Goal: Information Seeking & Learning: Learn about a topic

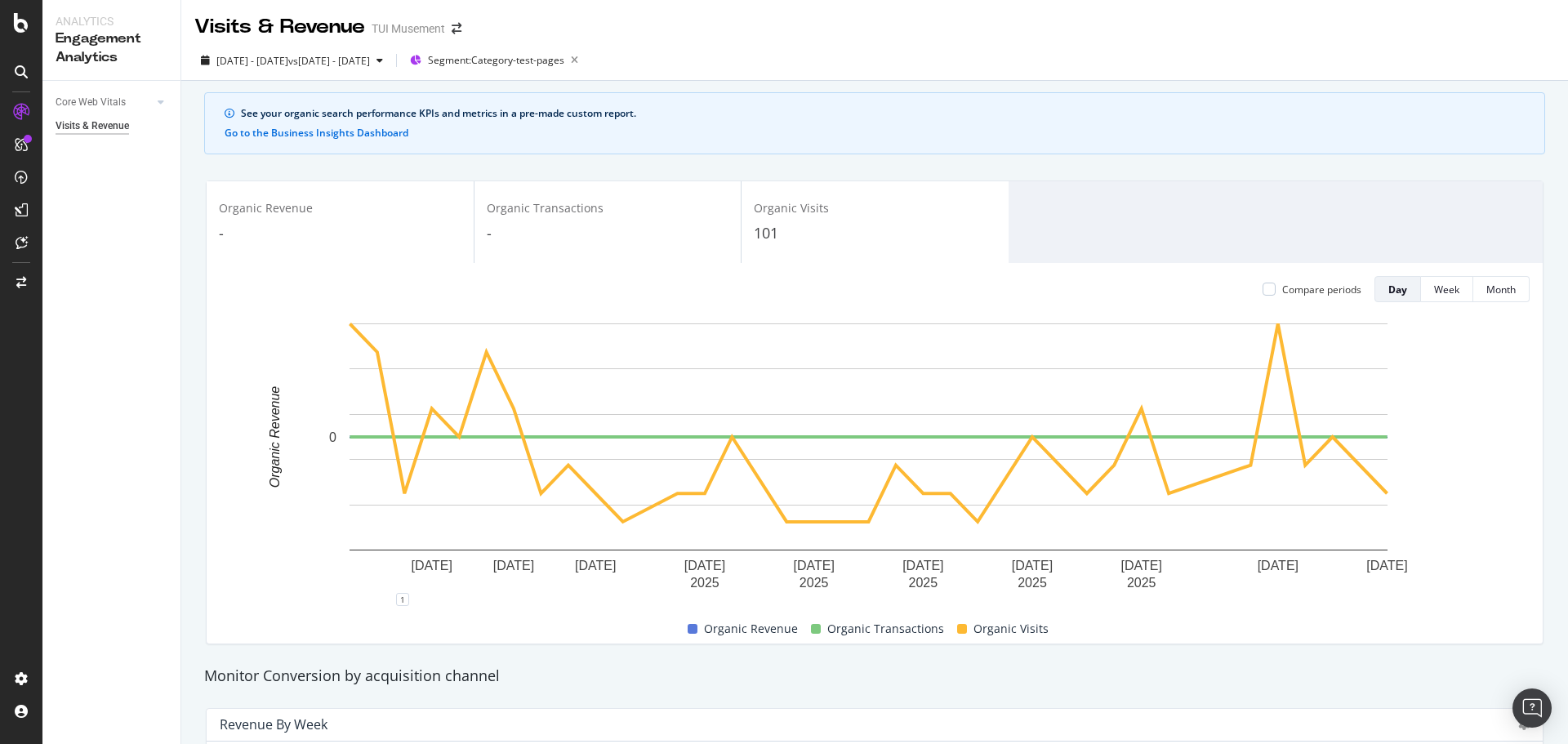
scroll to position [42, 0]
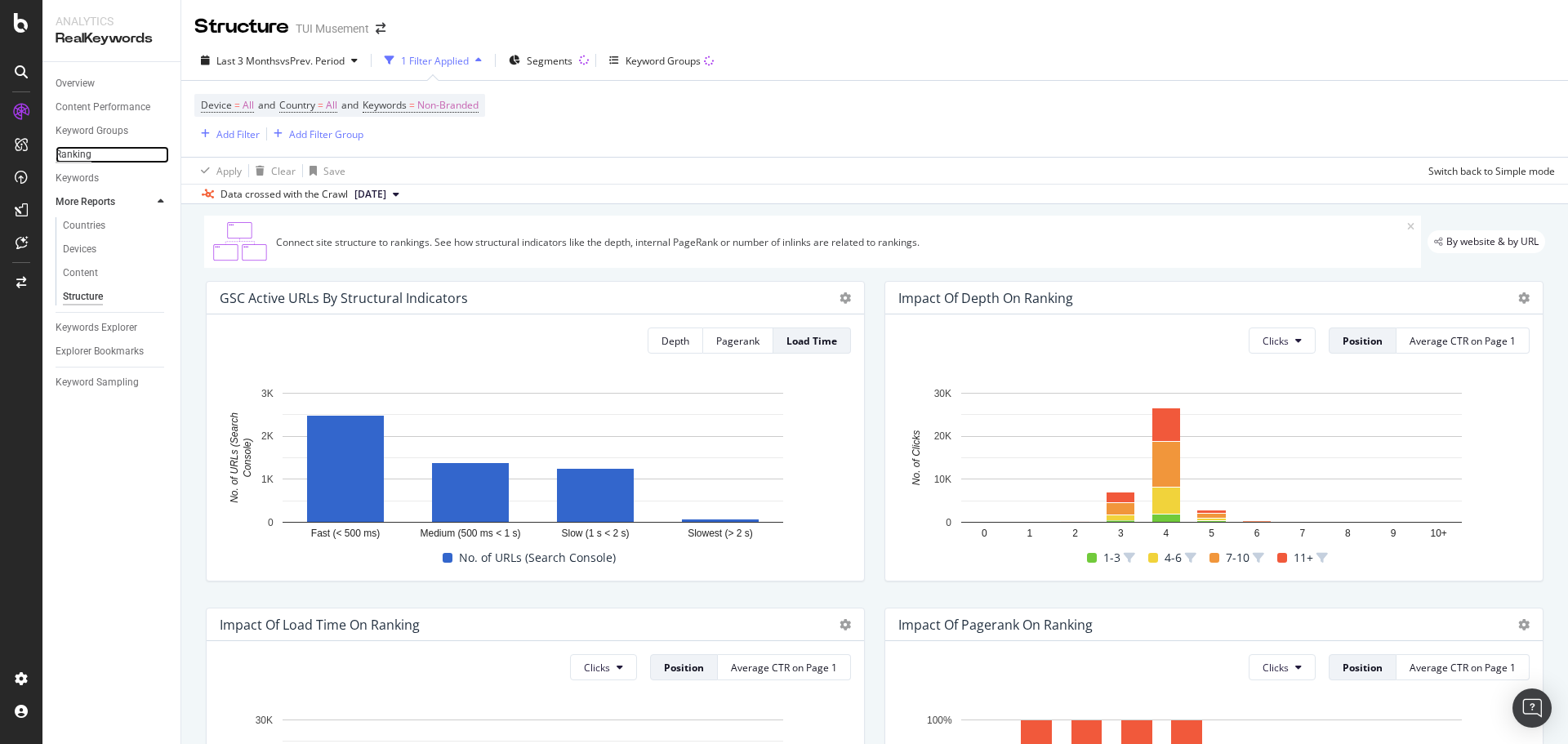
click at [76, 159] on div "Ranking" at bounding box center [73, 155] width 36 height 17
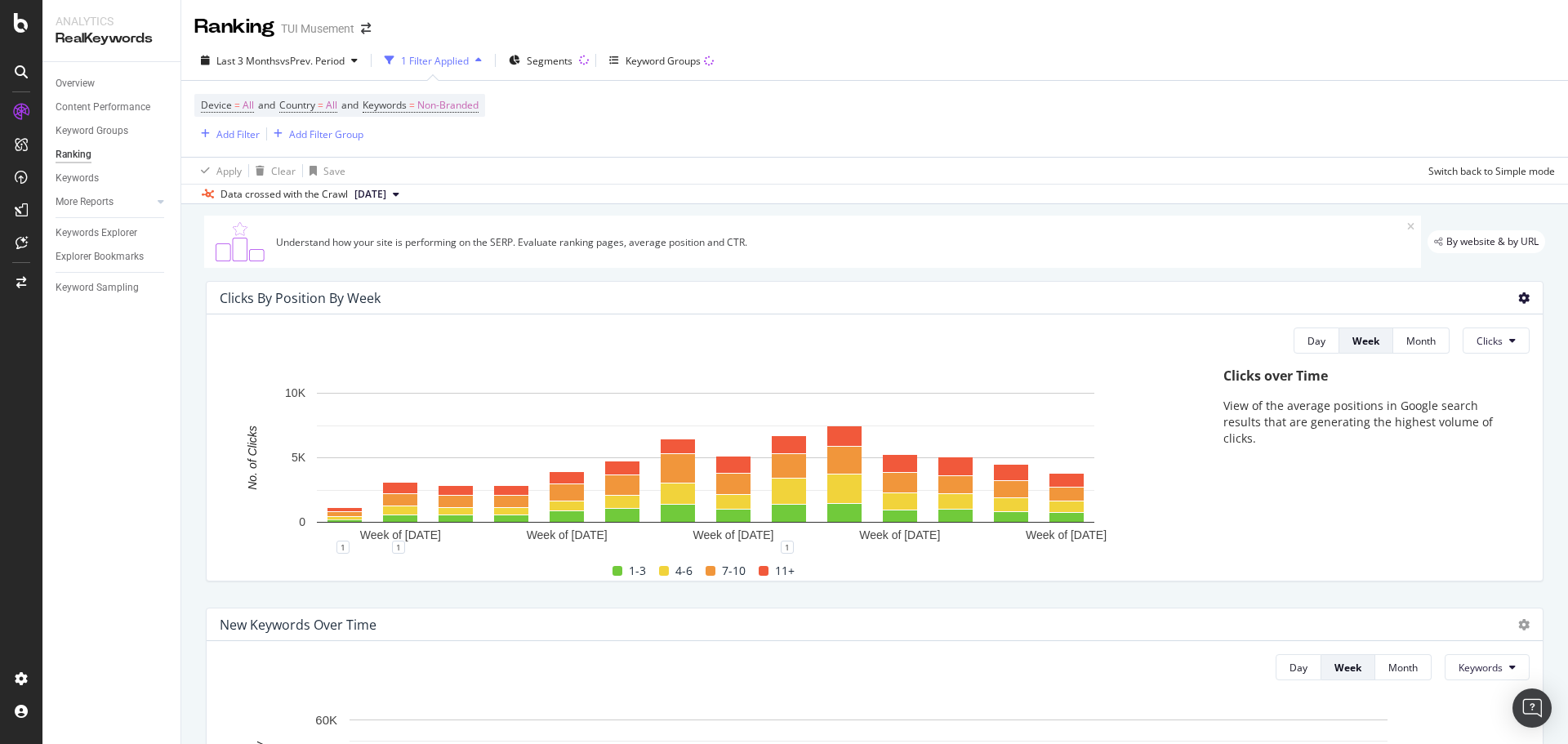
click at [1518, 302] on icon at bounding box center [1524, 298] width 12 height 12
click at [1449, 279] on span "Bar (by Percentage)" at bounding box center [1447, 282] width 91 height 14
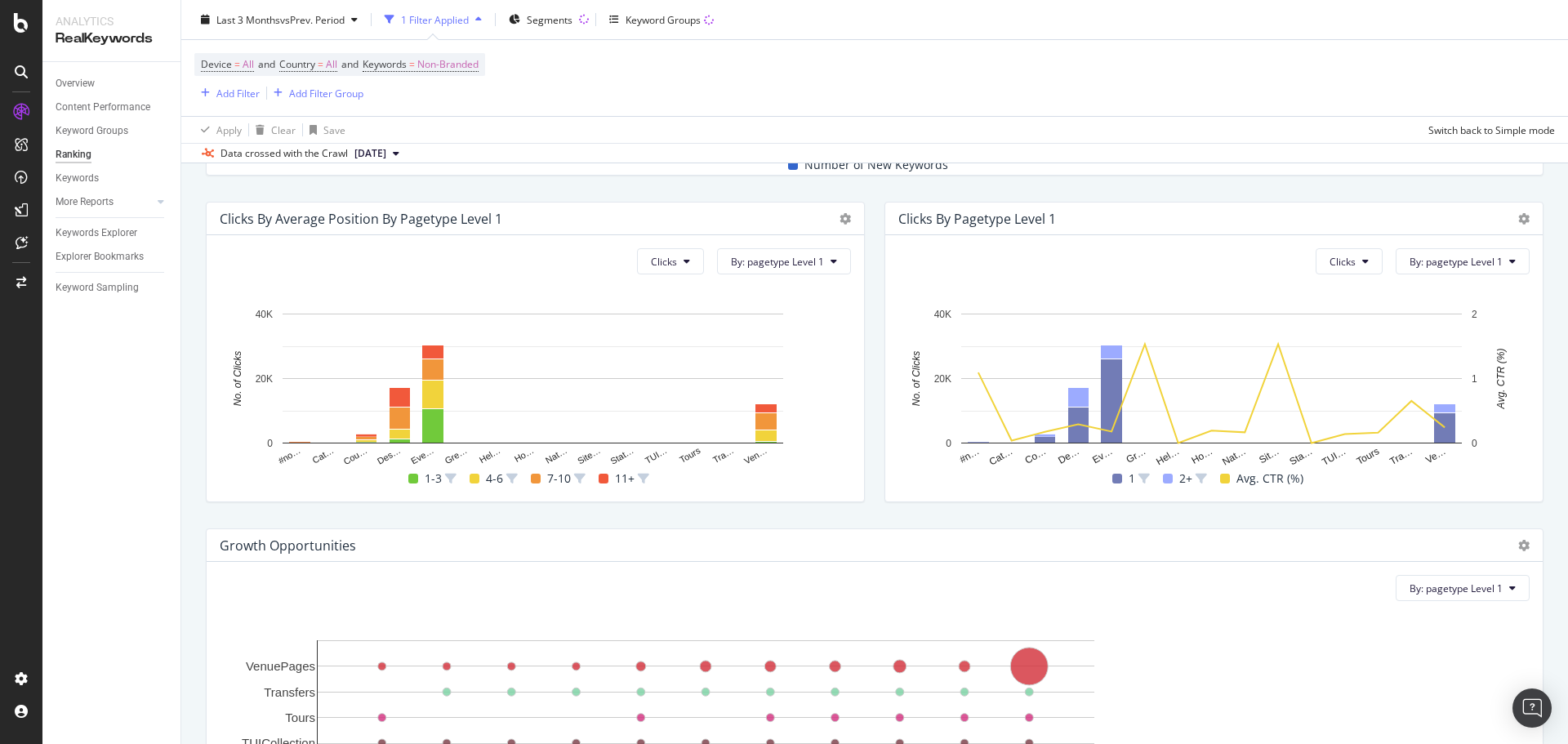
scroll to position [735, 0]
click at [841, 214] on icon at bounding box center [845, 217] width 12 height 12
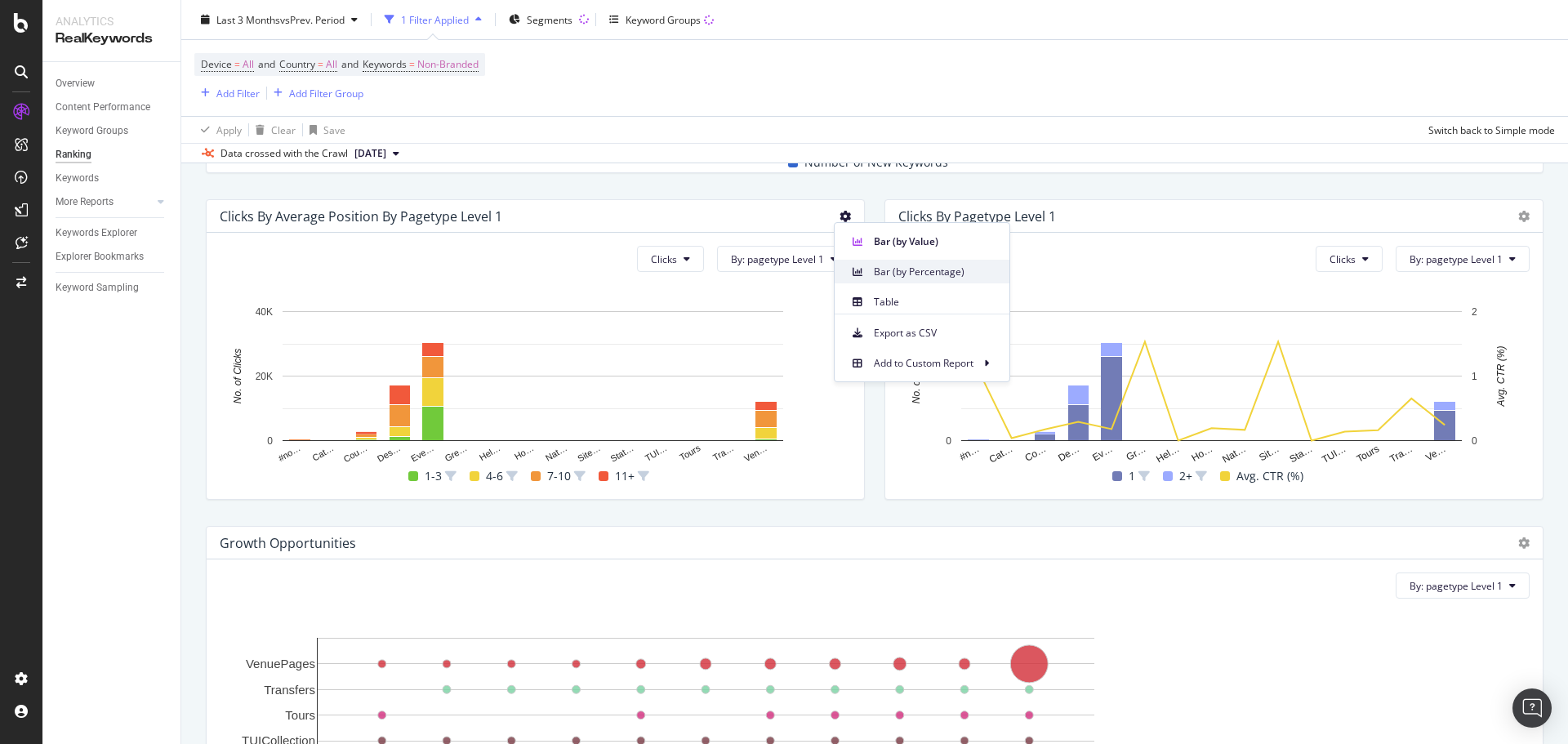
click at [887, 263] on div "Bar (by Percentage)" at bounding box center [922, 272] width 175 height 24
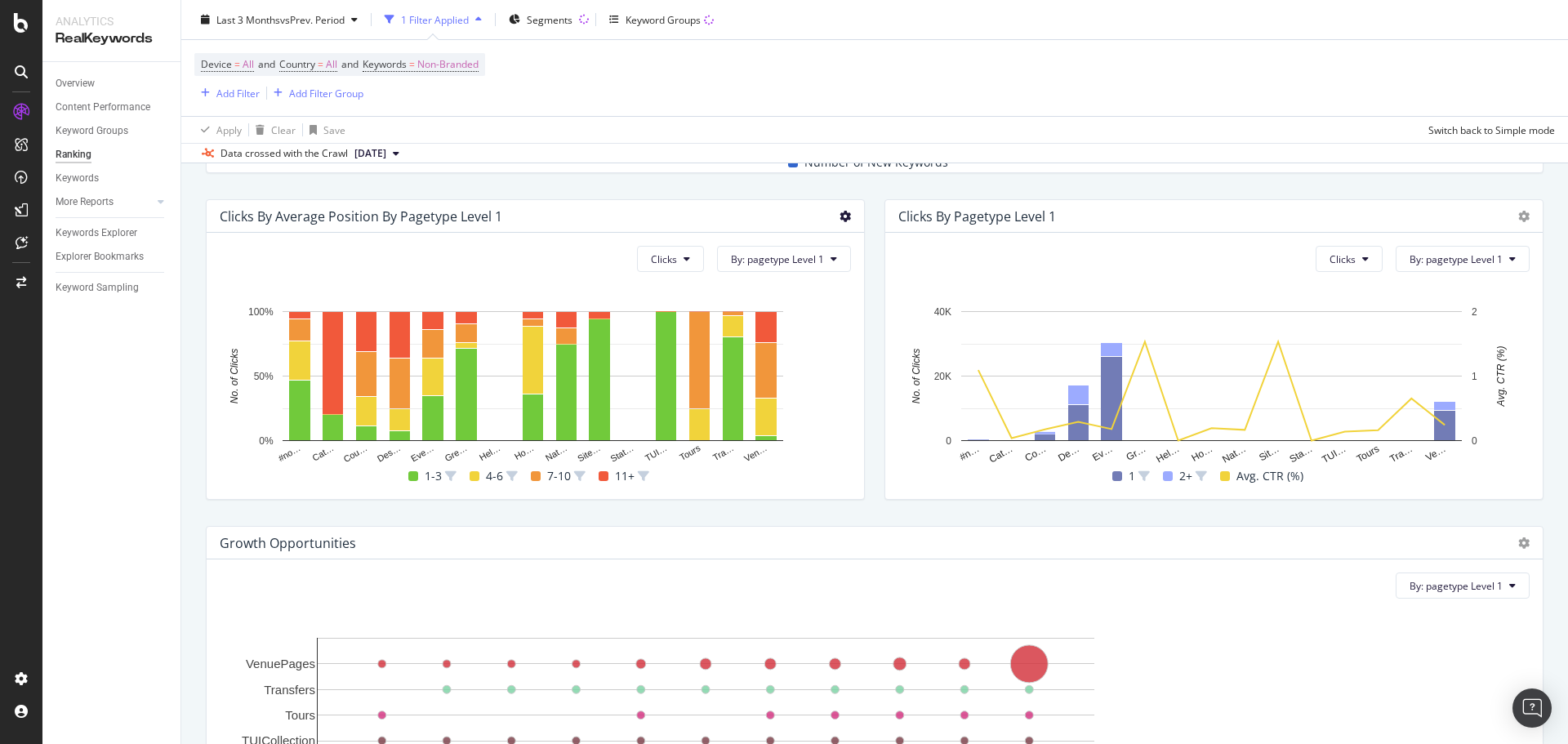
click at [839, 214] on icon at bounding box center [845, 217] width 12 height 12
click at [856, 241] on icon at bounding box center [858, 242] width 10 height 10
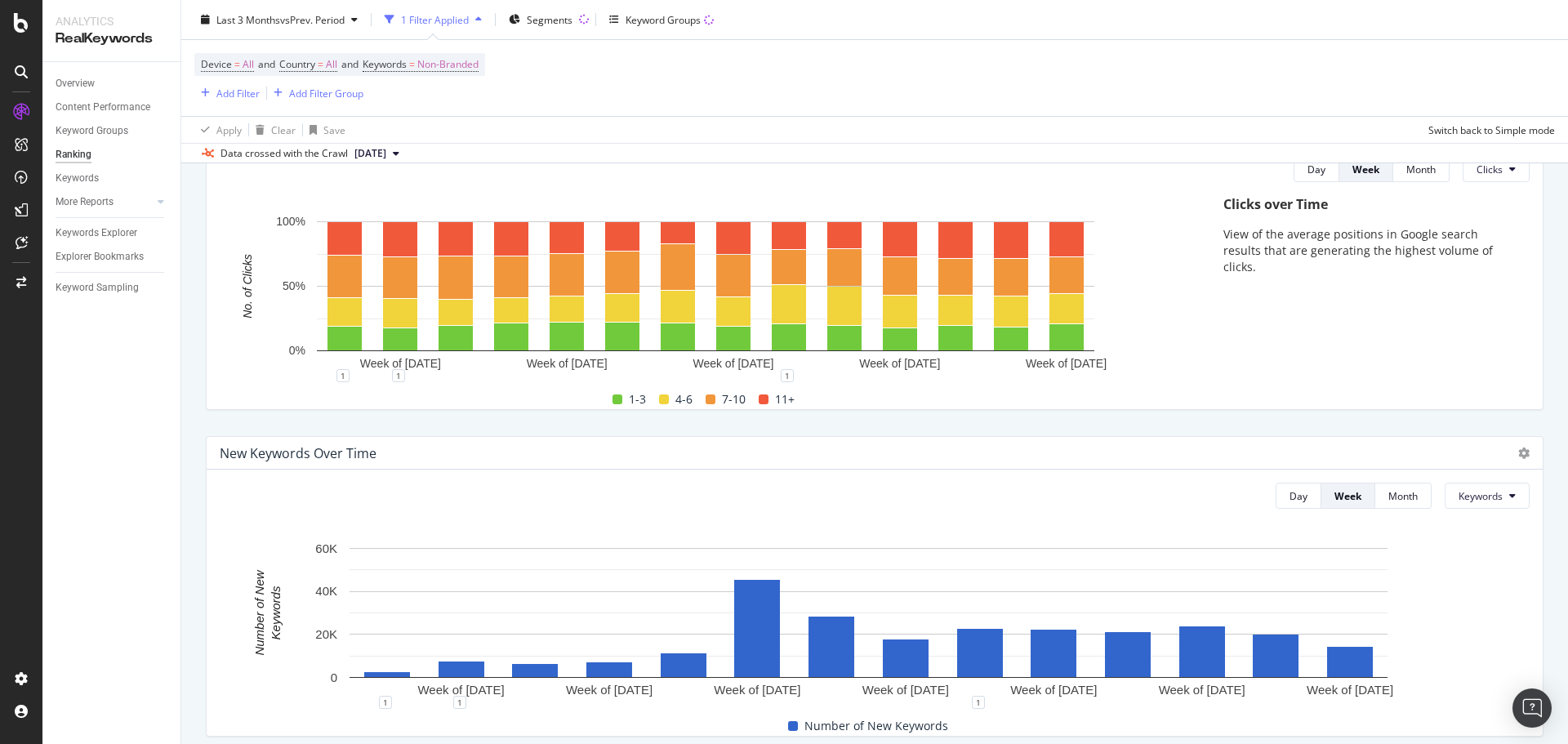
scroll to position [0, 0]
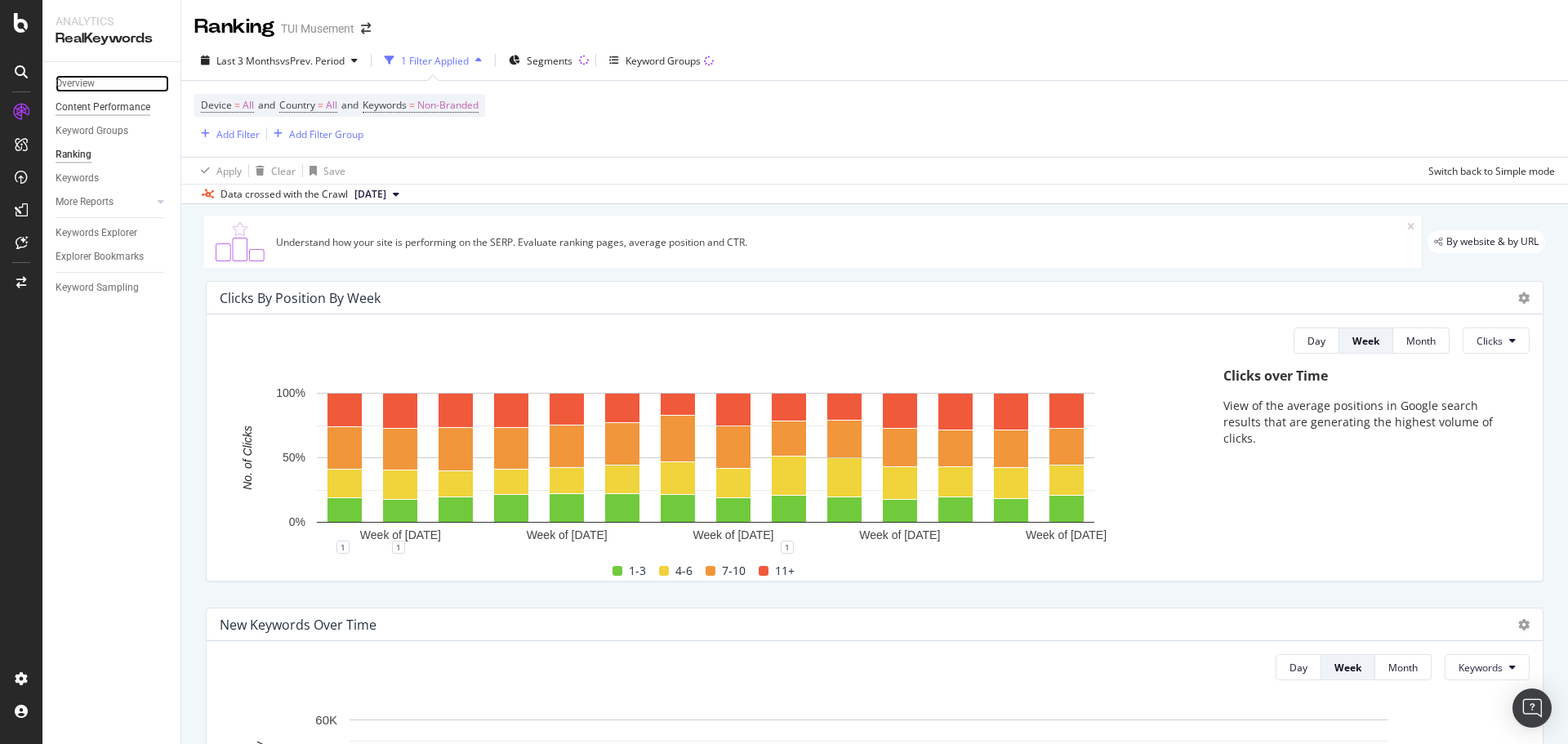
drag, startPoint x: 108, startPoint y: 82, endPoint x: 133, endPoint y: 109, distance: 36.8
click at [108, 82] on link "Overview" at bounding box center [112, 83] width 114 height 17
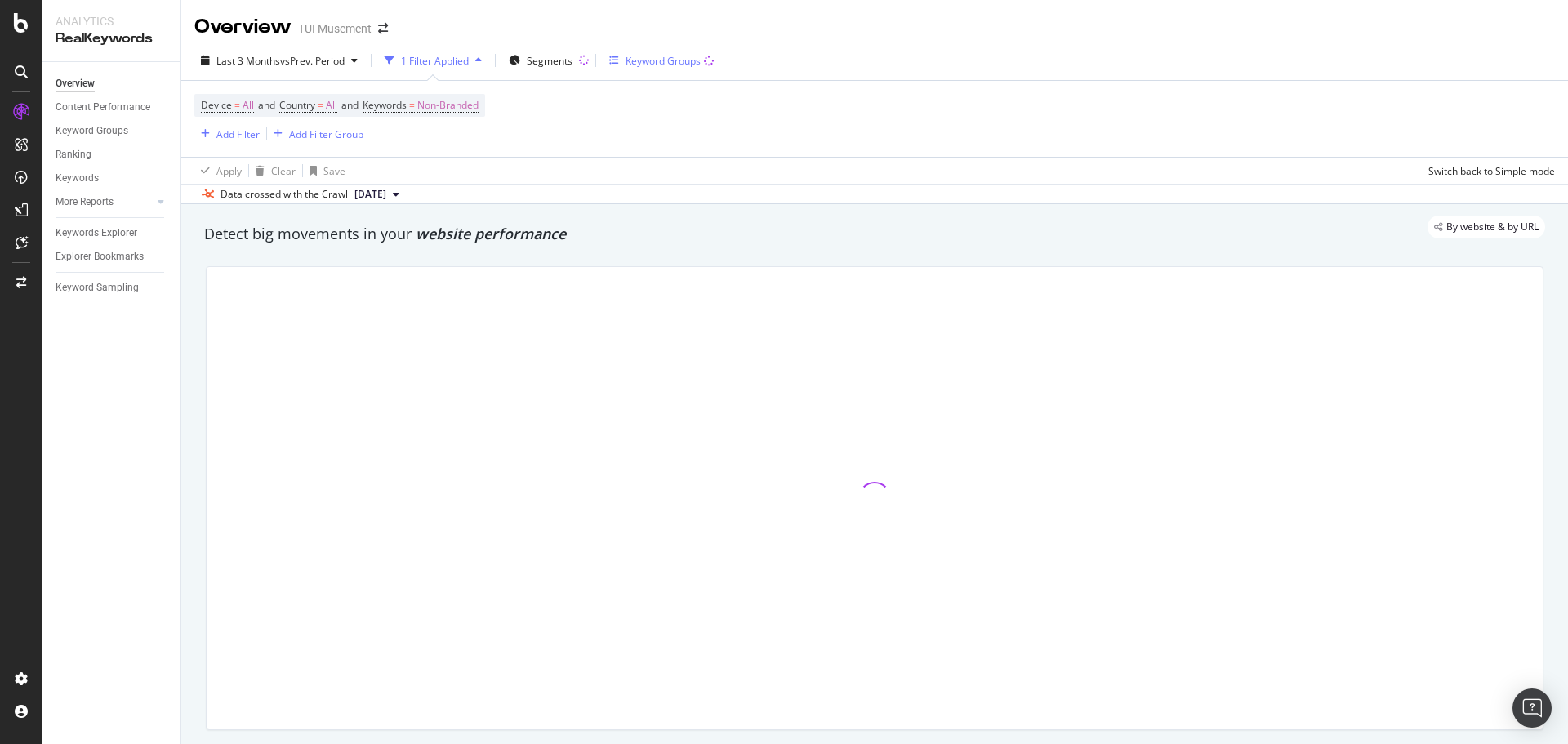
click at [678, 60] on div "Keyword Groups" at bounding box center [663, 61] width 75 height 14
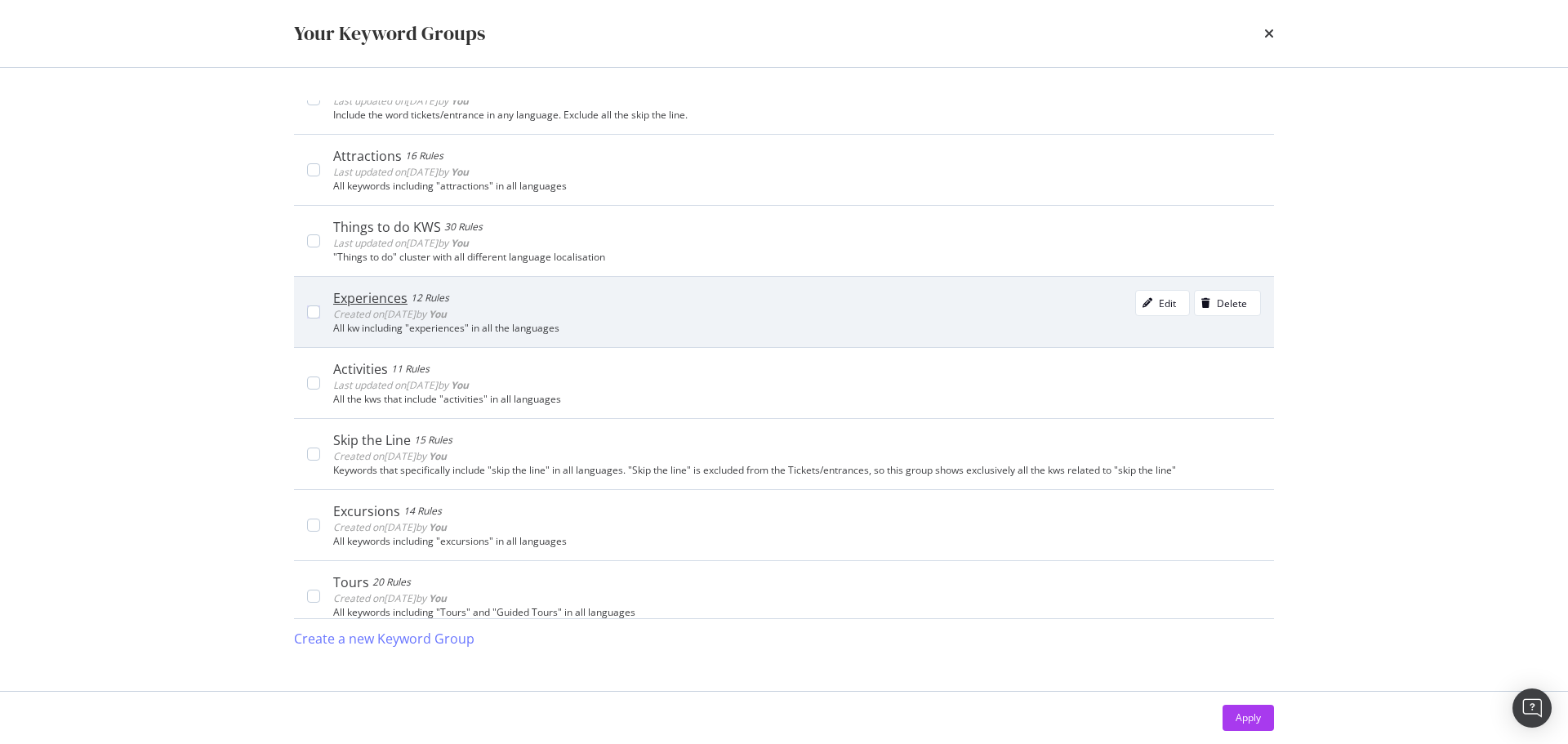
scroll to position [193, 0]
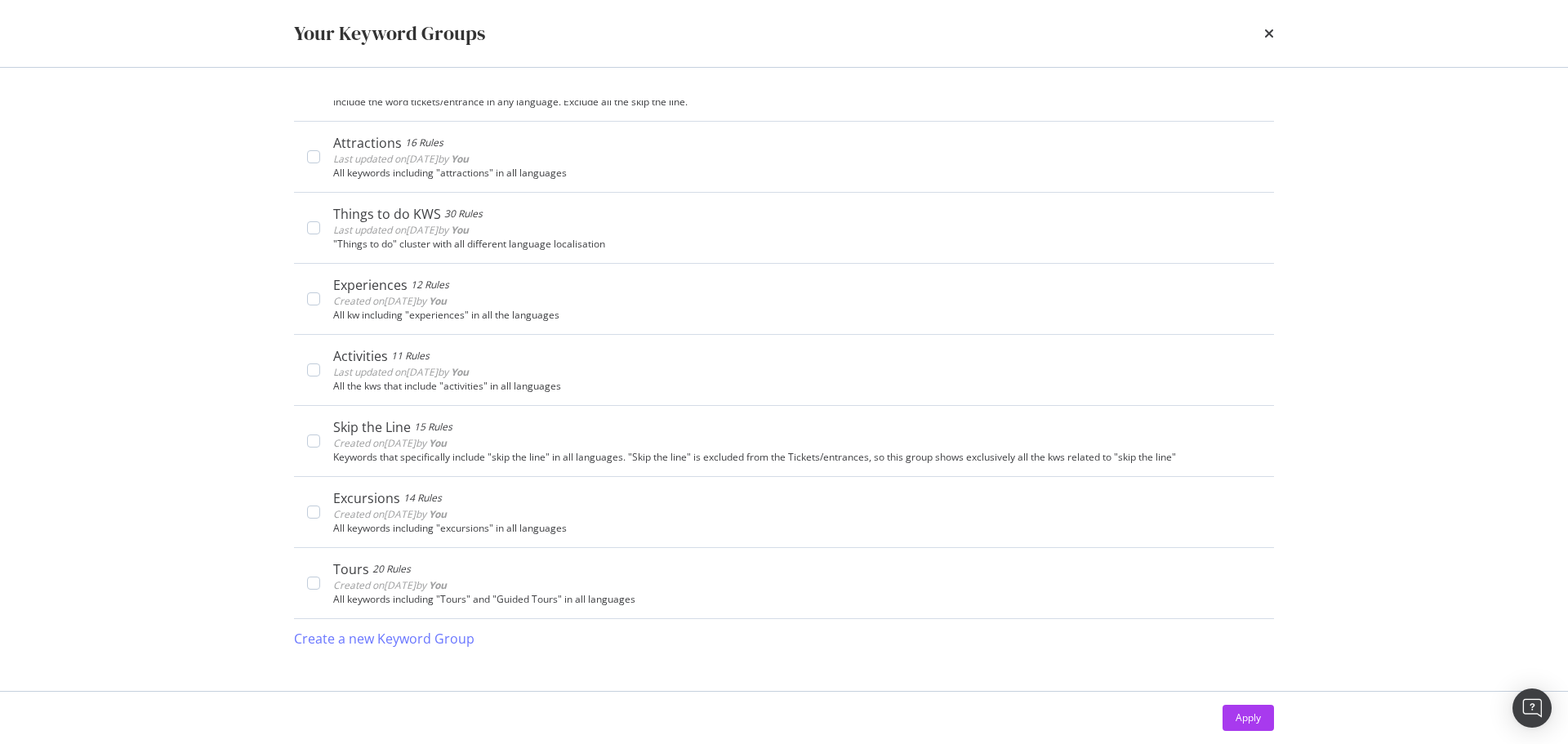
click at [1270, 43] on div "times" at bounding box center [1270, 33] width 10 height 28
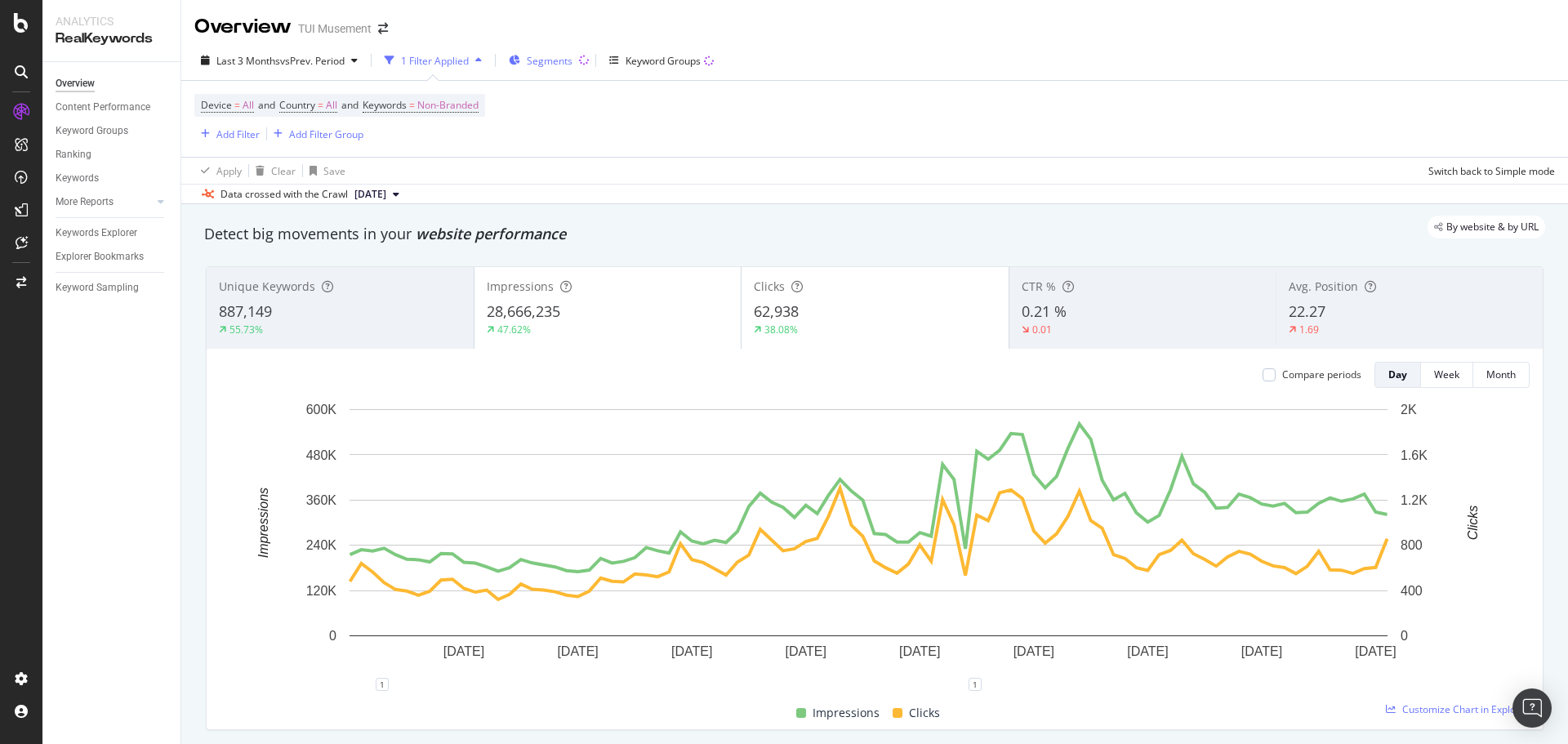
click at [553, 63] on span "Segments" at bounding box center [549, 61] width 45 height 14
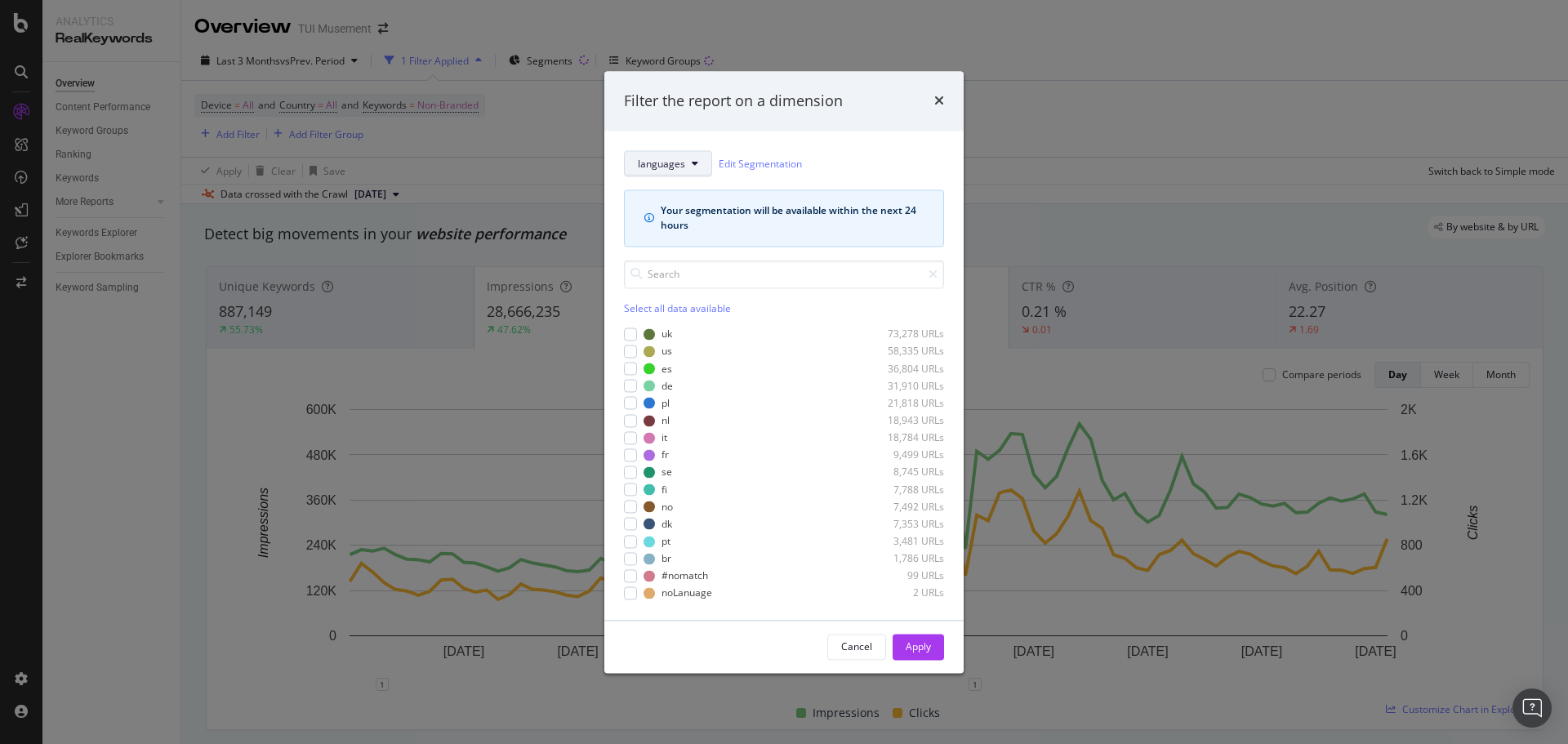
click at [677, 169] on span "languages" at bounding box center [662, 163] width 47 height 14
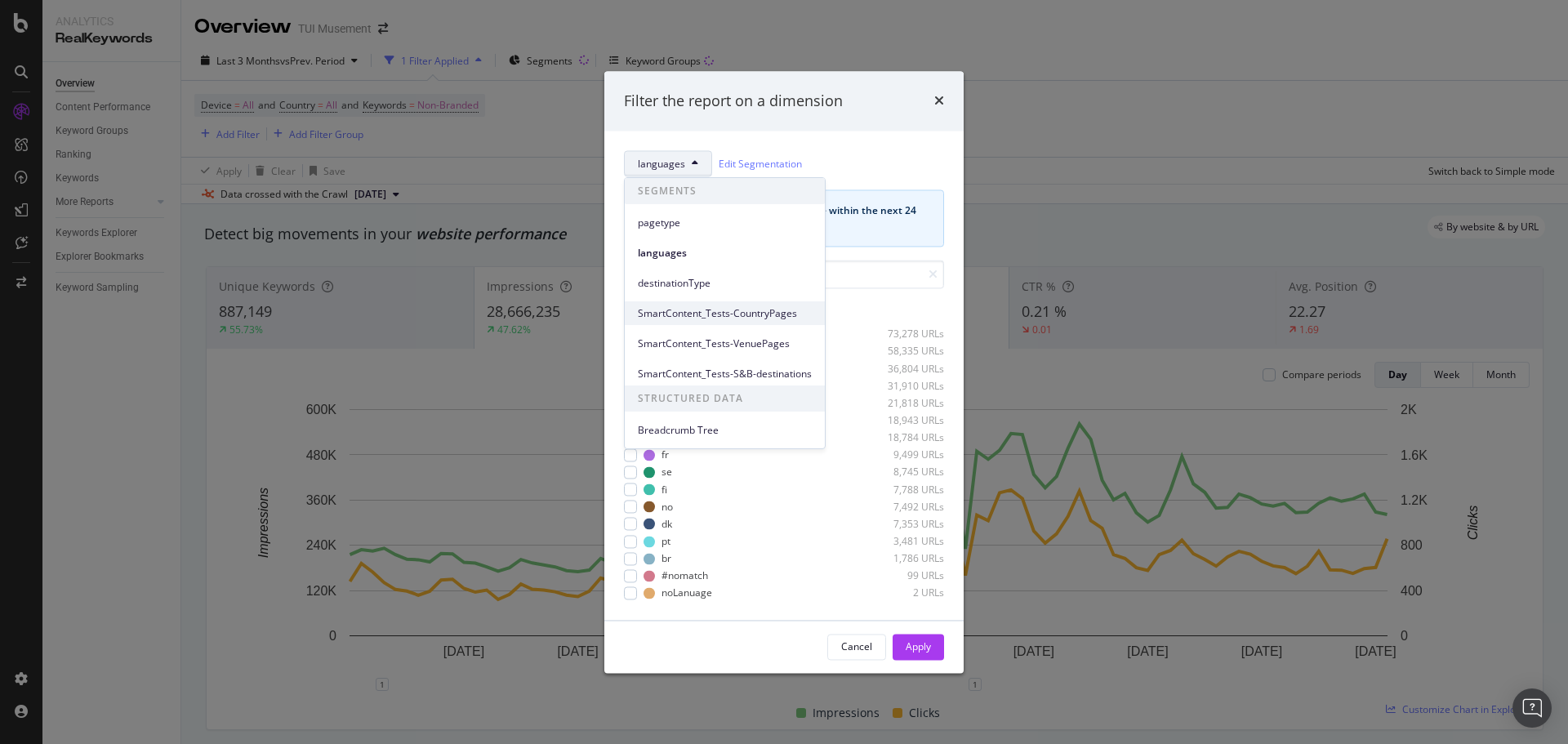
click at [753, 308] on span "SmartContent_Tests-CountryPages" at bounding box center [725, 313] width 174 height 14
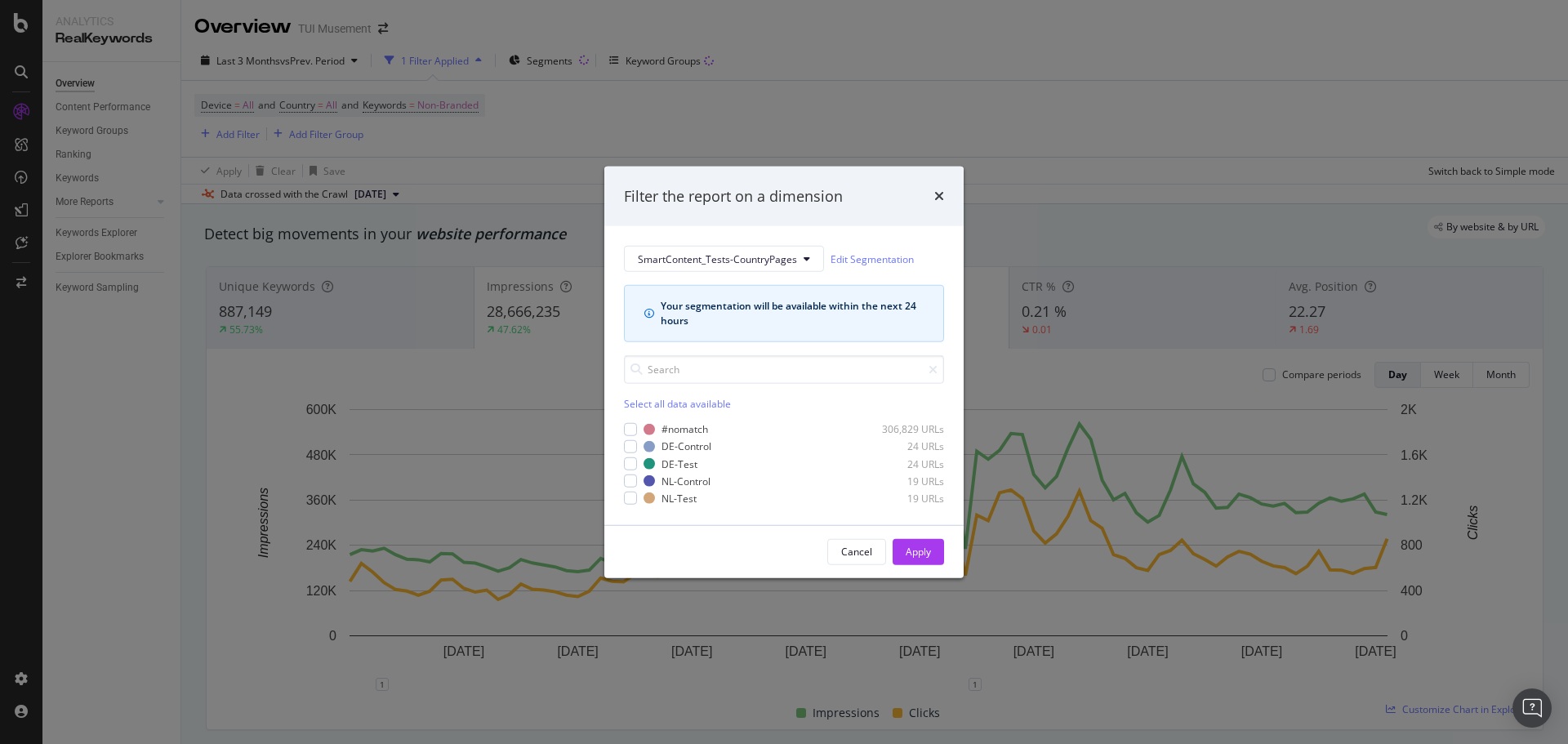
click at [640, 402] on div "Select all data available" at bounding box center [784, 404] width 320 height 14
click at [630, 426] on icon "modal" at bounding box center [631, 430] width 8 height 8
click at [641, 399] on div "Select all data available" at bounding box center [784, 404] width 320 height 14
click at [662, 402] on div "Unselect all data available" at bounding box center [784, 404] width 320 height 14
click at [631, 444] on div "modal" at bounding box center [631, 447] width 13 height 13
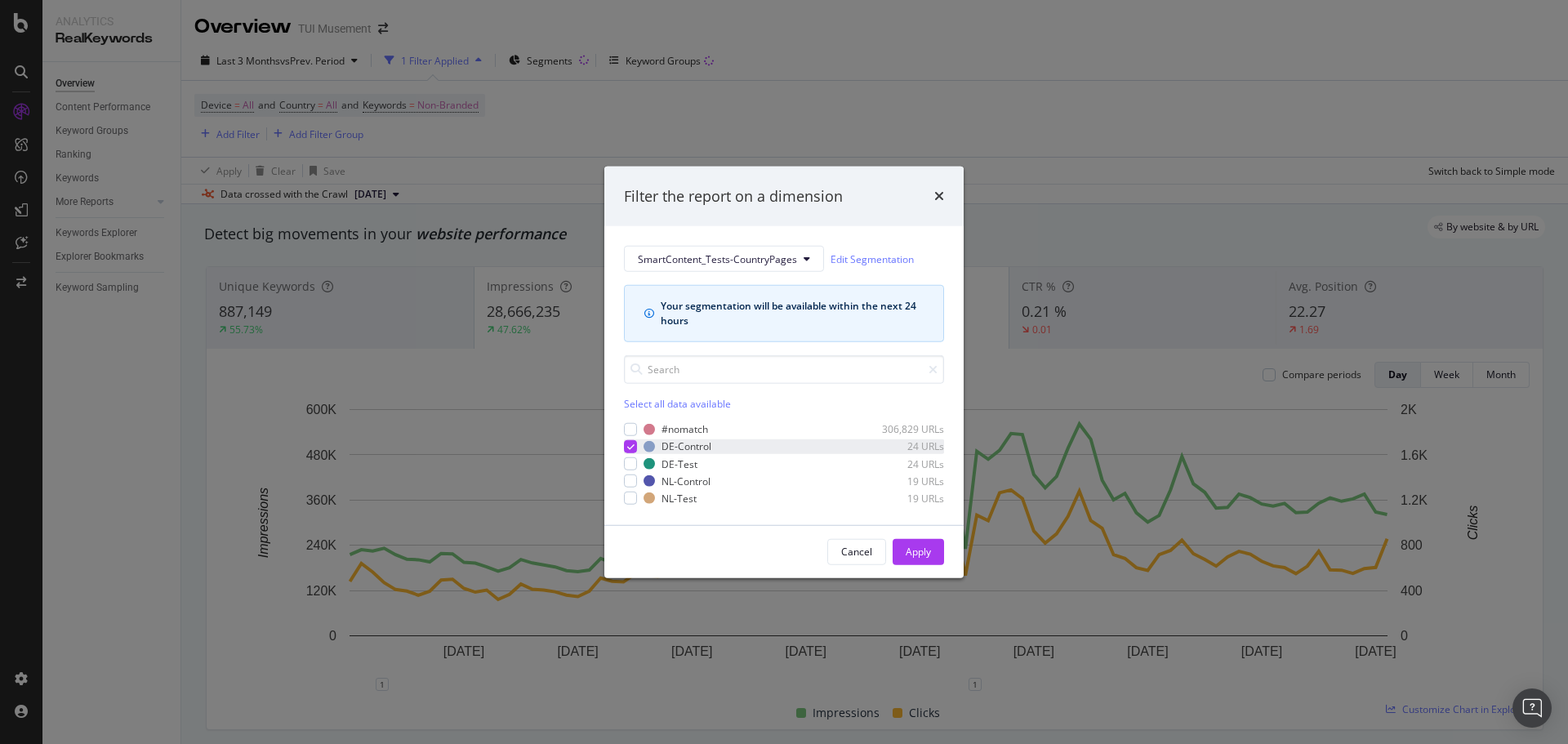
click at [628, 446] on icon "modal" at bounding box center [631, 446] width 8 height 8
click at [629, 462] on div "modal" at bounding box center [631, 464] width 13 height 13
click at [632, 495] on div "modal" at bounding box center [631, 499] width 13 height 13
click at [928, 549] on div "Apply" at bounding box center [918, 551] width 25 height 14
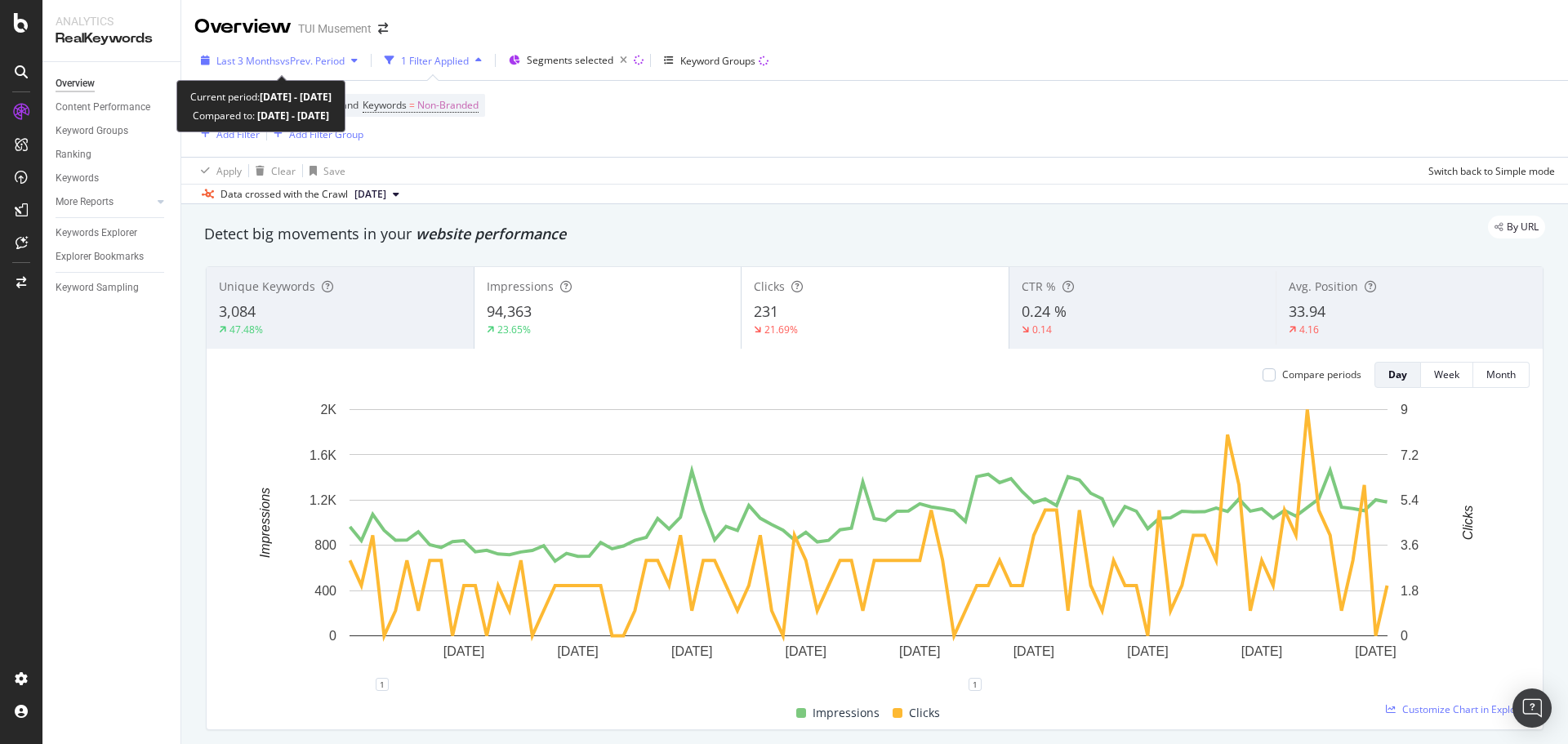
click at [288, 61] on span "vs Prev. Period" at bounding box center [312, 61] width 65 height 14
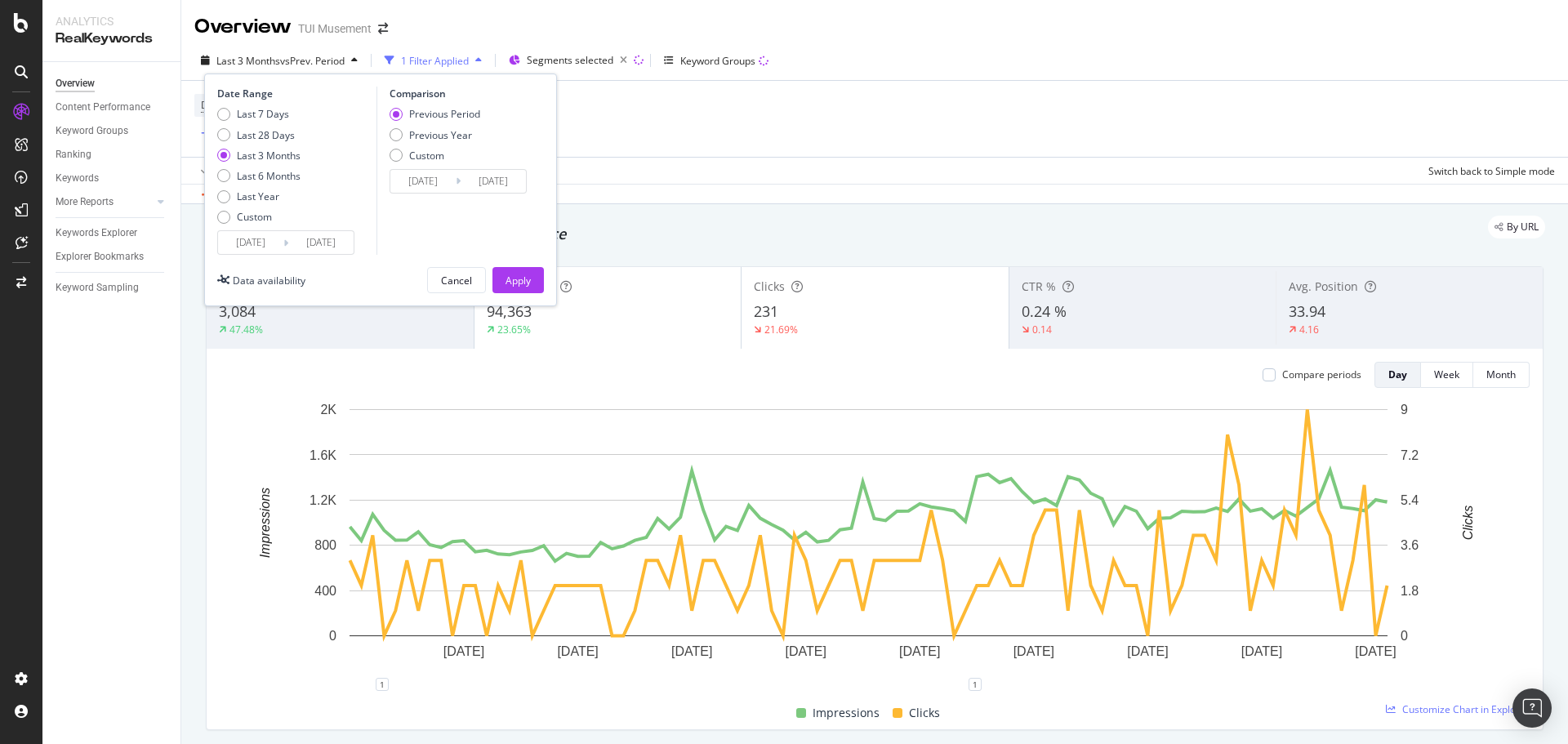
click at [243, 236] on input "2025/06/07" at bounding box center [251, 242] width 66 height 23
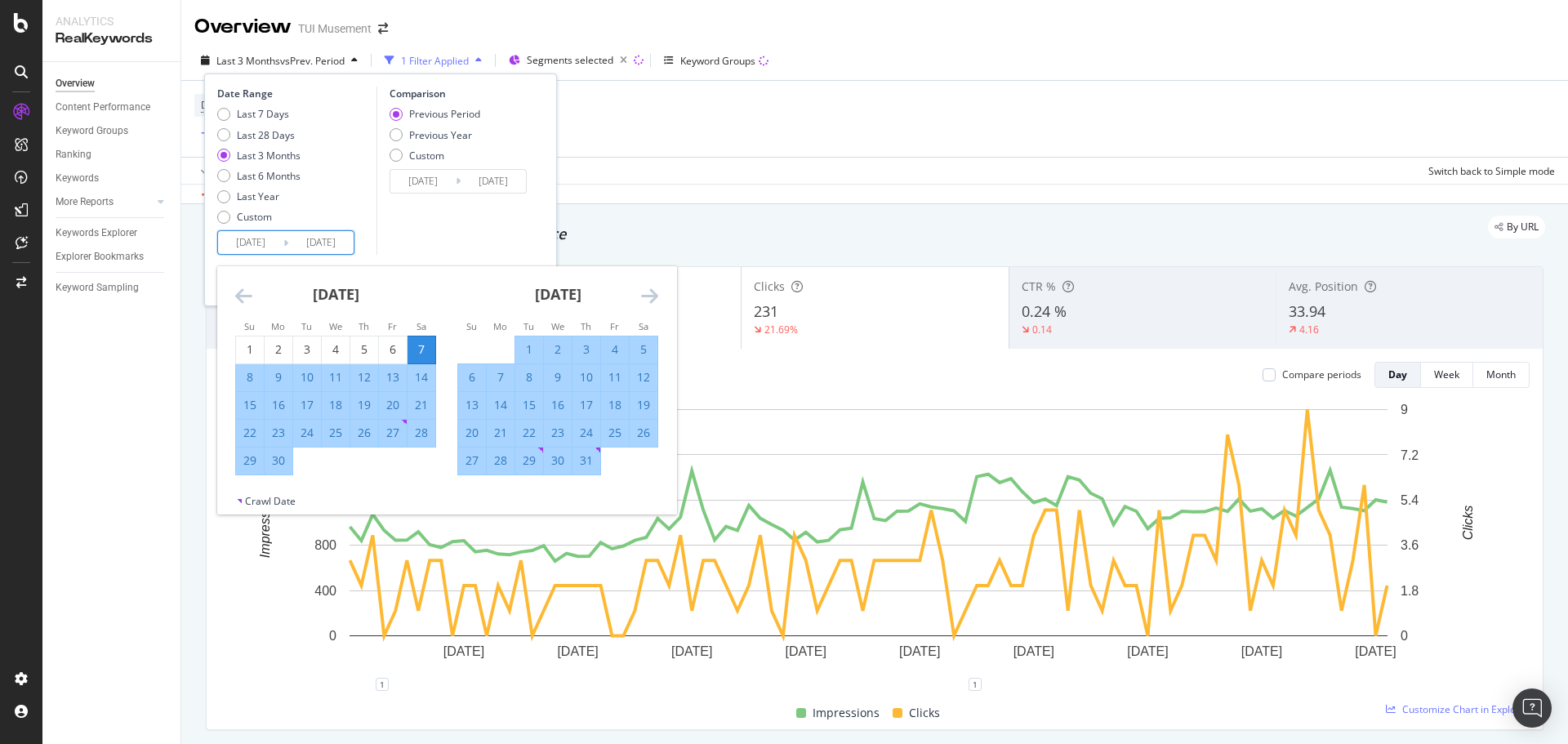
click at [647, 286] on icon "Move forward to switch to the next month." at bounding box center [649, 295] width 17 height 19
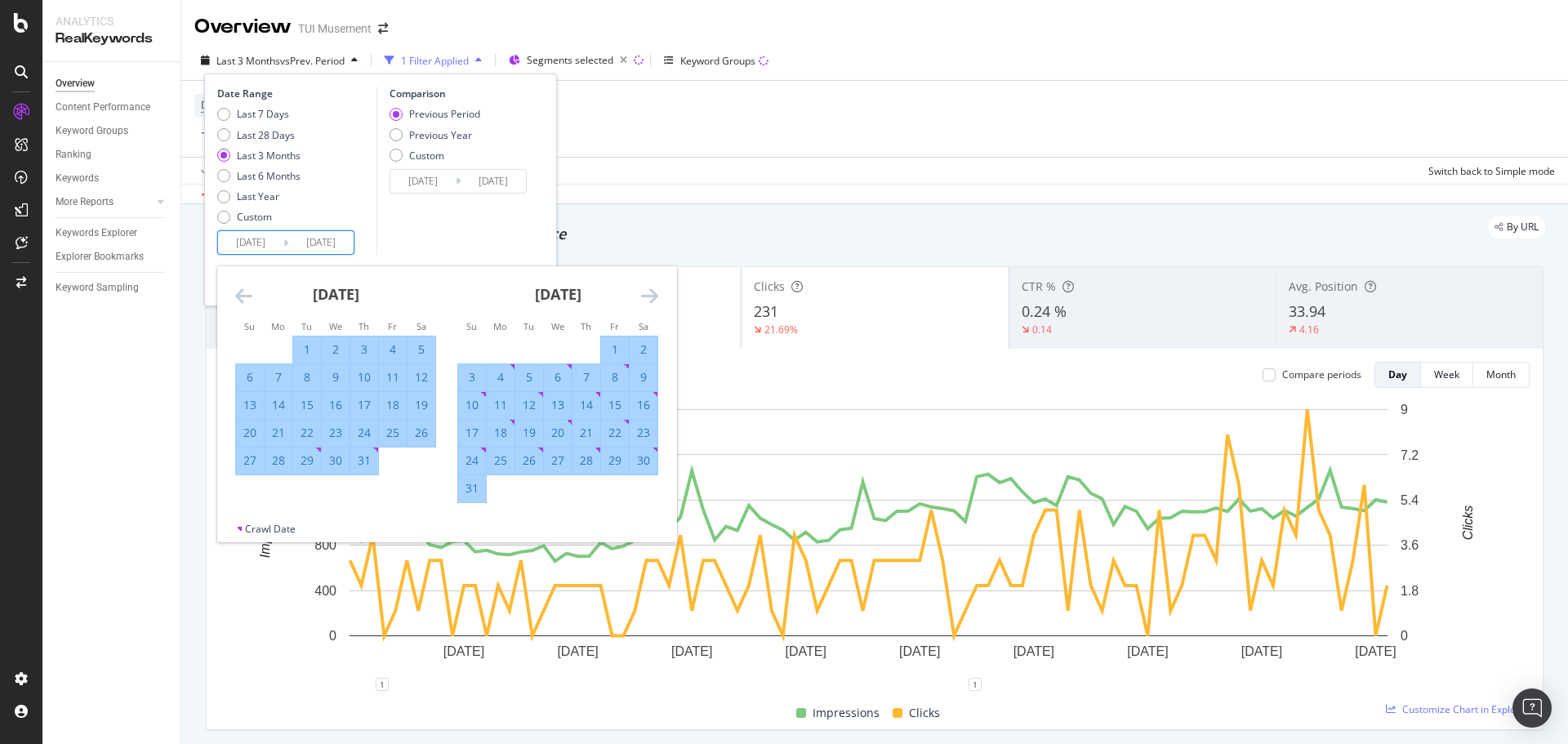
click at [611, 345] on div "1" at bounding box center [615, 349] width 28 height 16
type input "2025/08/01"
type input "2025/06/25"
type input "2025/07/31"
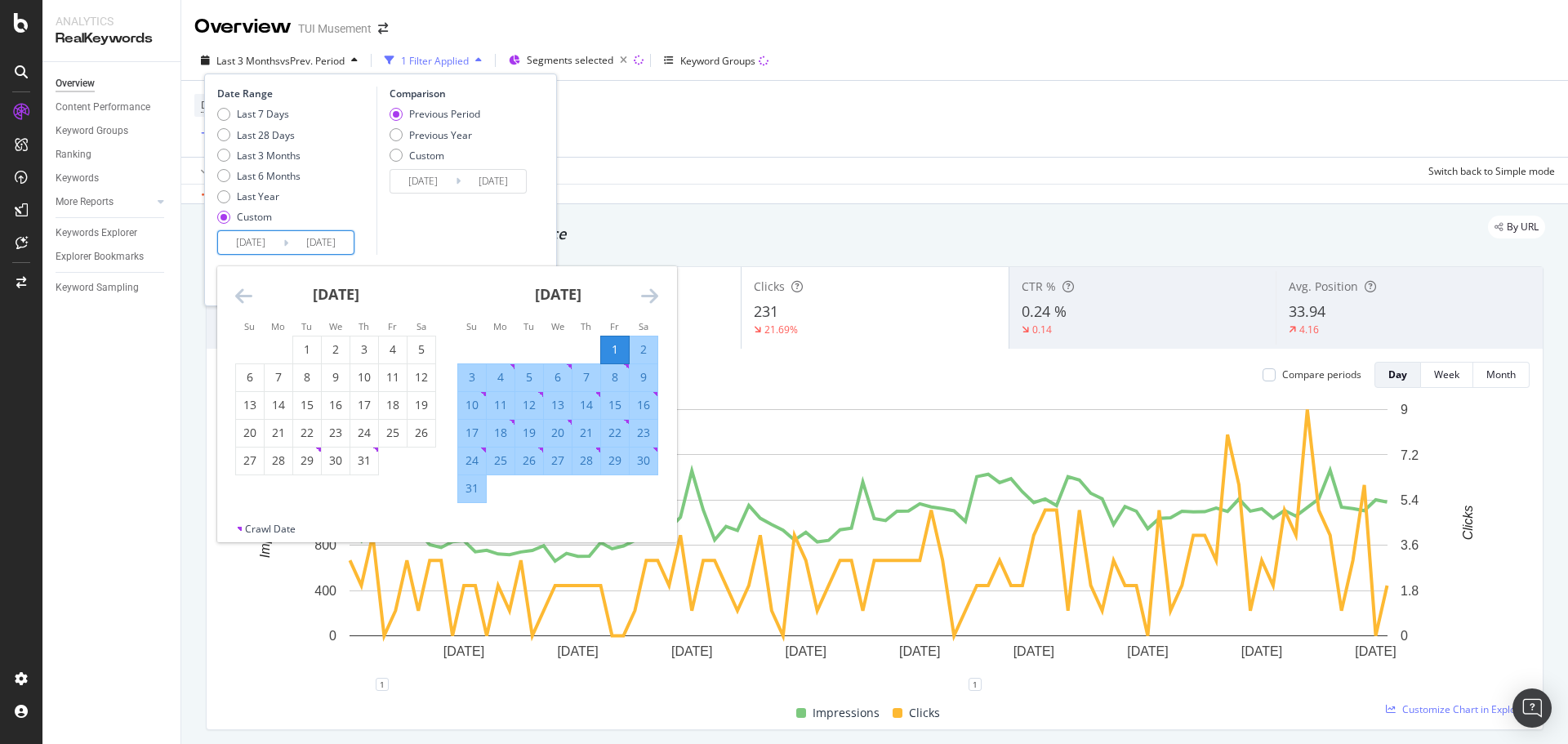
click at [654, 298] on icon "Move forward to switch to the next month." at bounding box center [649, 295] width 17 height 19
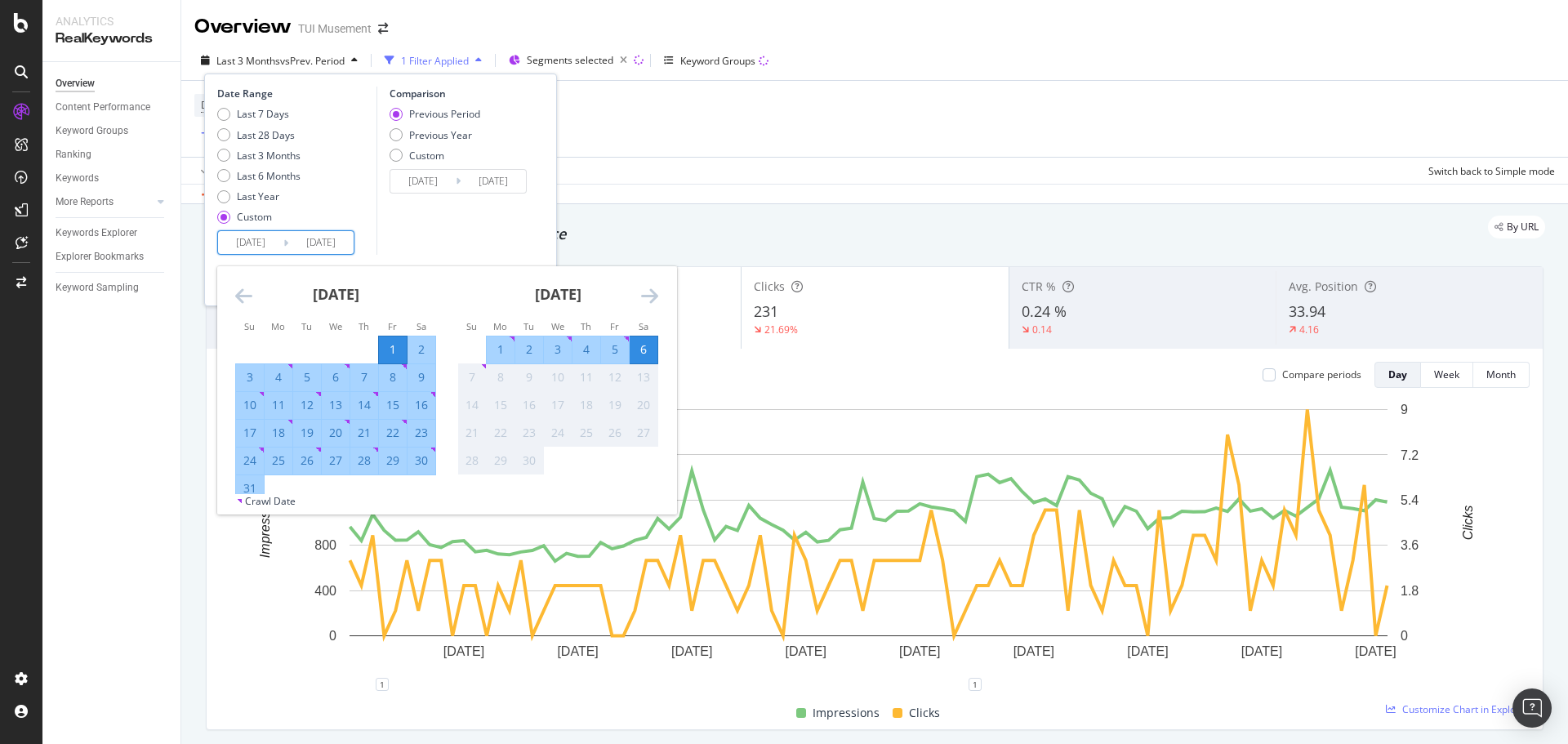
click at [701, 151] on div "Device = All and Country = All and Keywords = Non-Branded Add Filter Add Filter…" at bounding box center [874, 119] width 1360 height 76
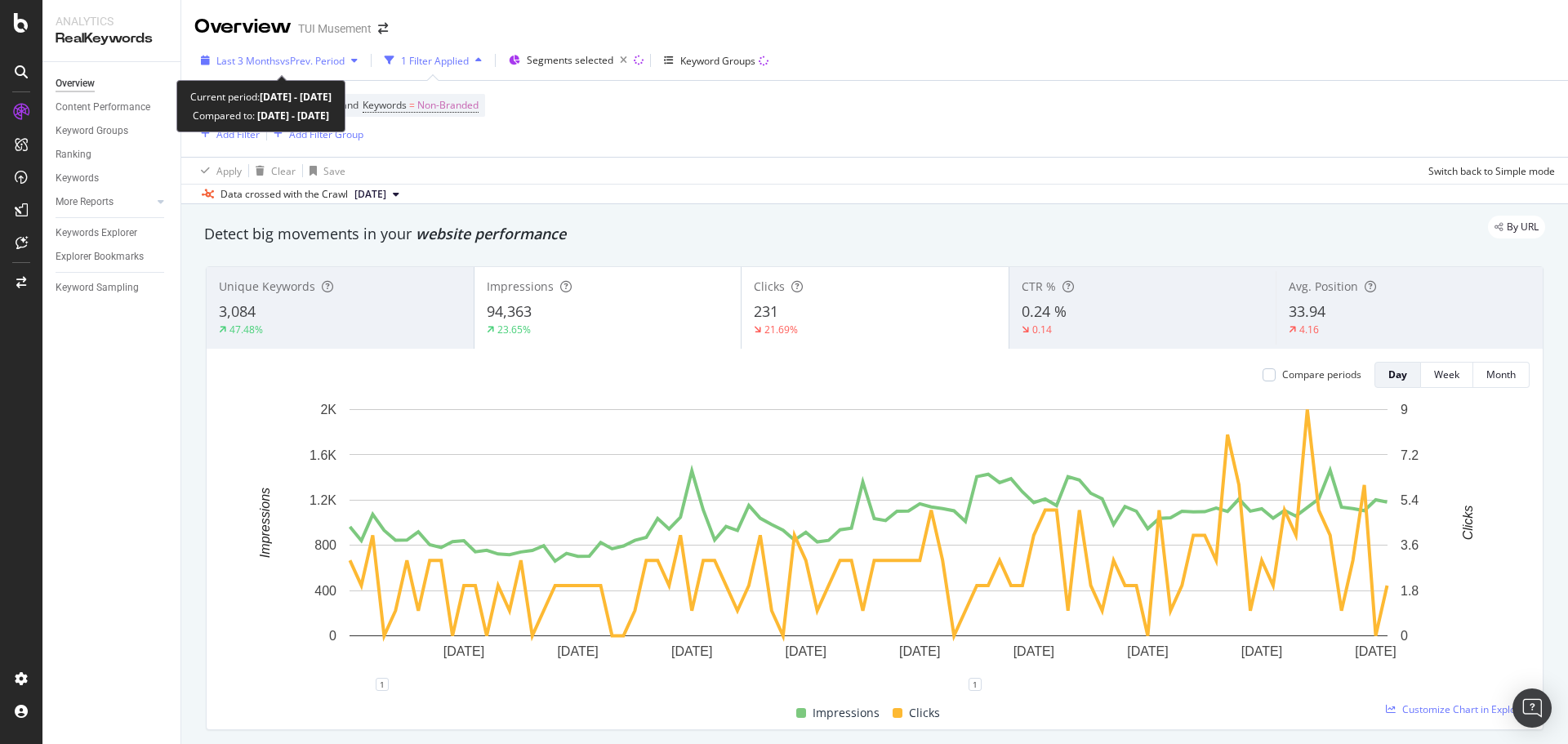
click at [269, 57] on span "Last 3 Months" at bounding box center [248, 61] width 64 height 14
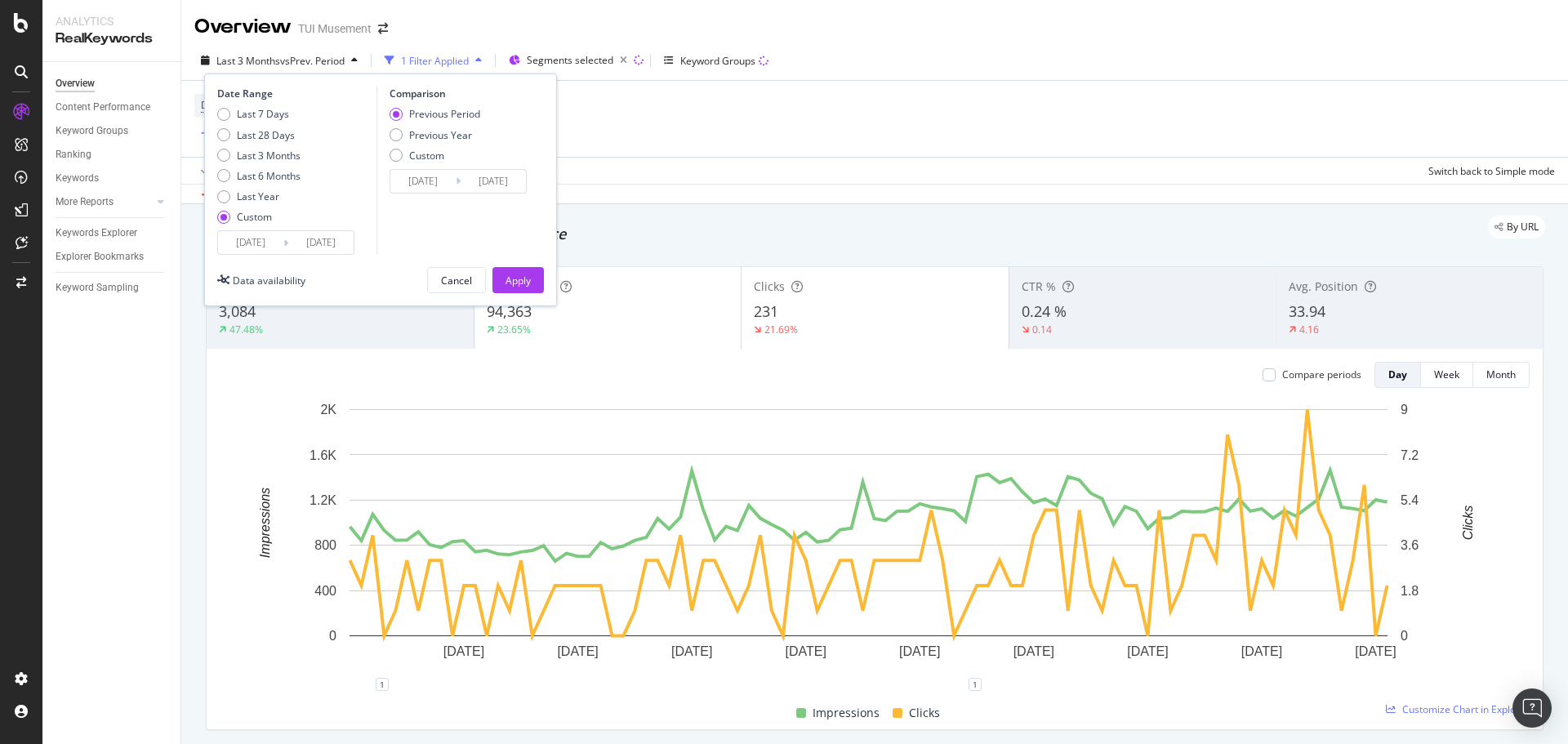
click at [242, 238] on input "2025/08/01" at bounding box center [251, 242] width 66 height 23
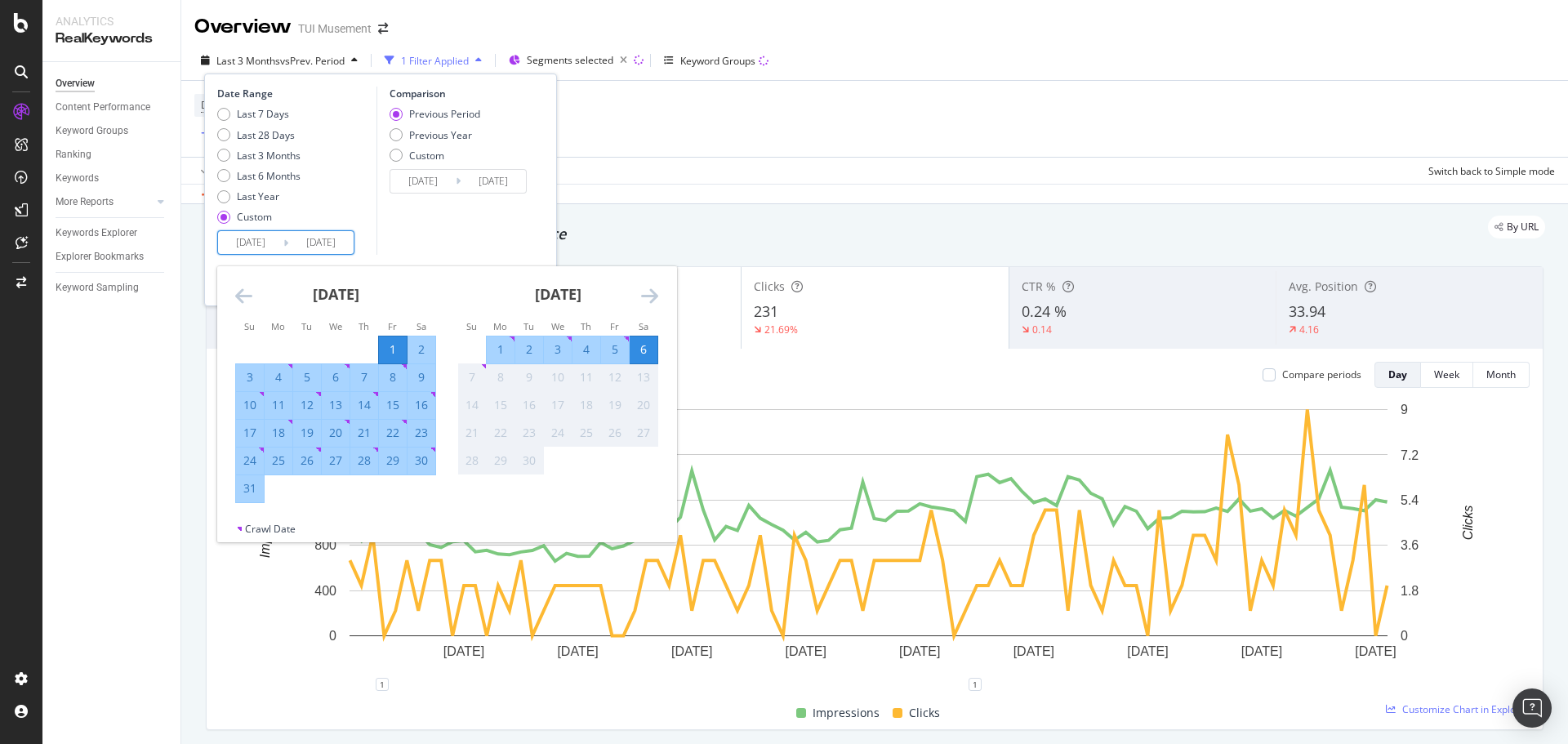
click at [480, 214] on div "Comparison Previous Period Previous Year Custom 2025/06/25 Navigate forward to …" at bounding box center [454, 171] width 156 height 168
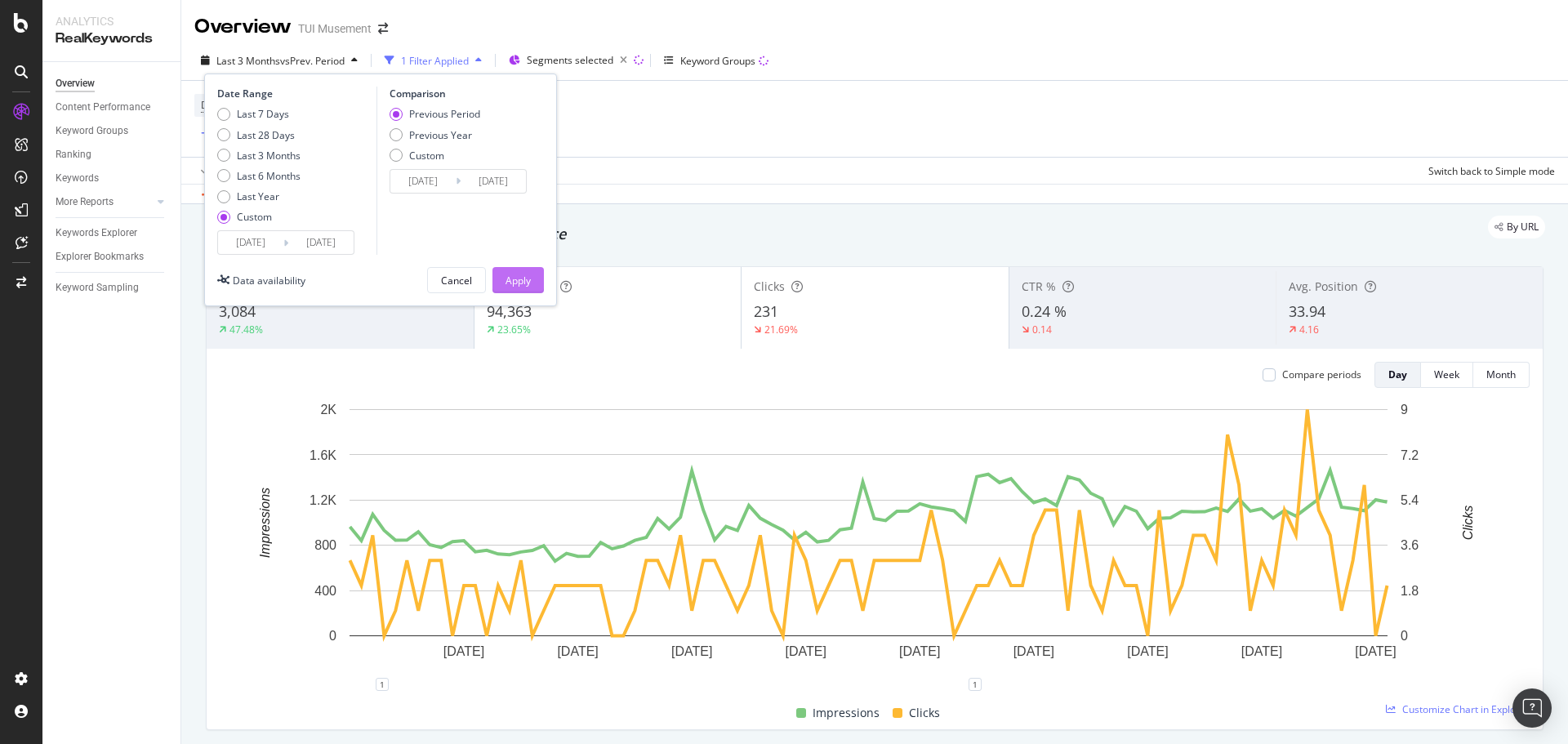
click at [524, 286] on div "Apply" at bounding box center [518, 280] width 25 height 14
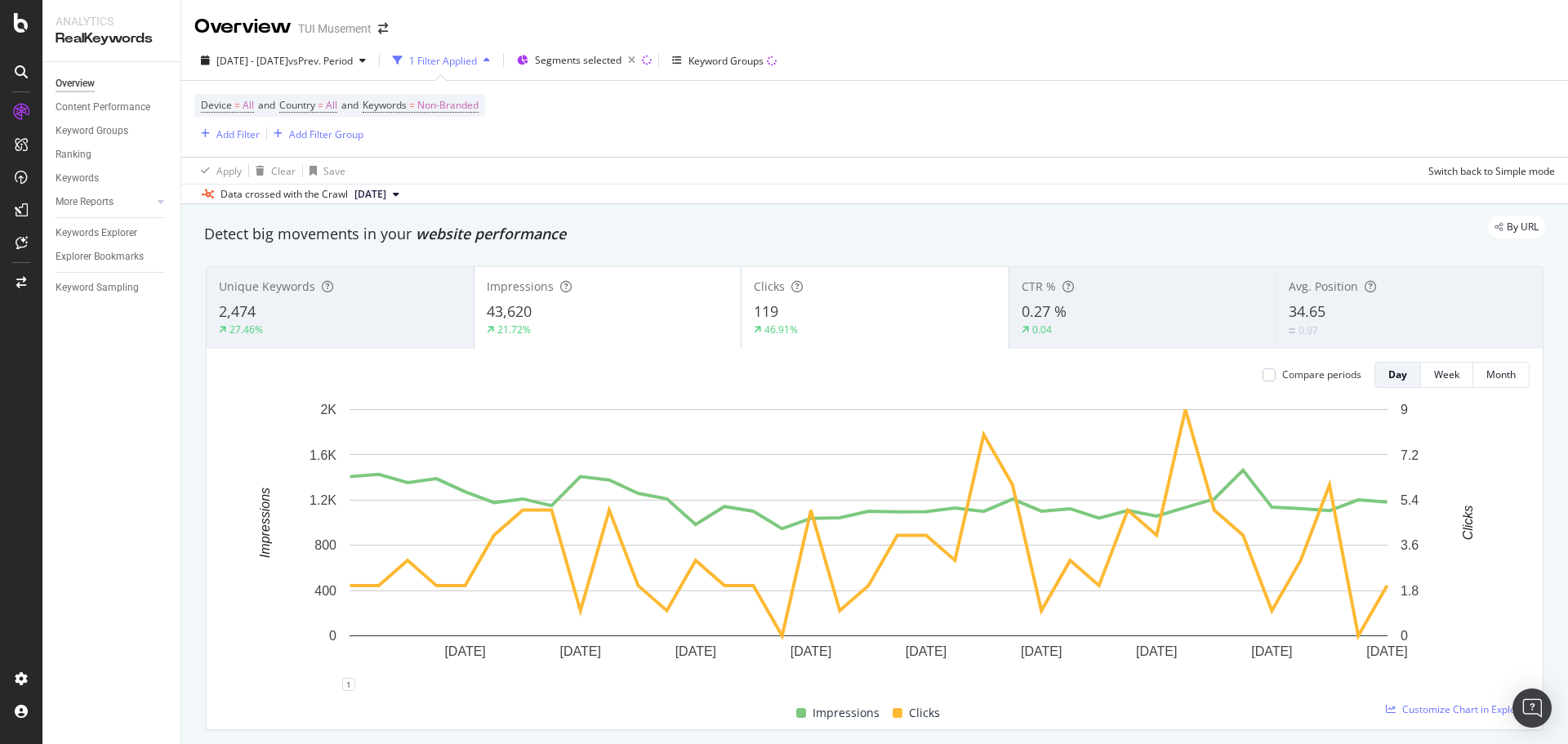
click at [1181, 85] on div "Device = All and Country = All and Keywords = Non-Branded Add Filter Add Filter…" at bounding box center [874, 119] width 1360 height 76
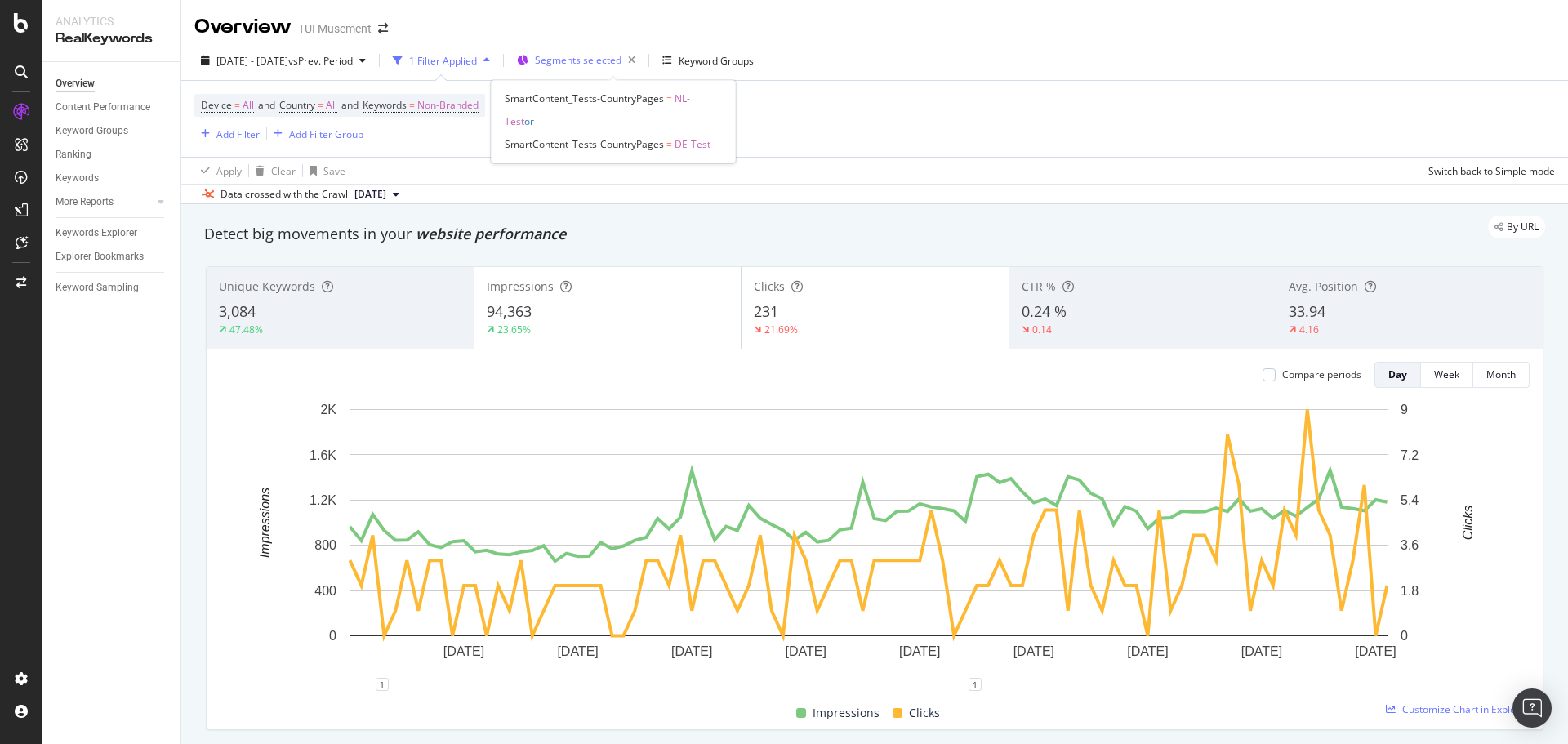
click at [621, 55] on span "Segments selected" at bounding box center [578, 60] width 87 height 14
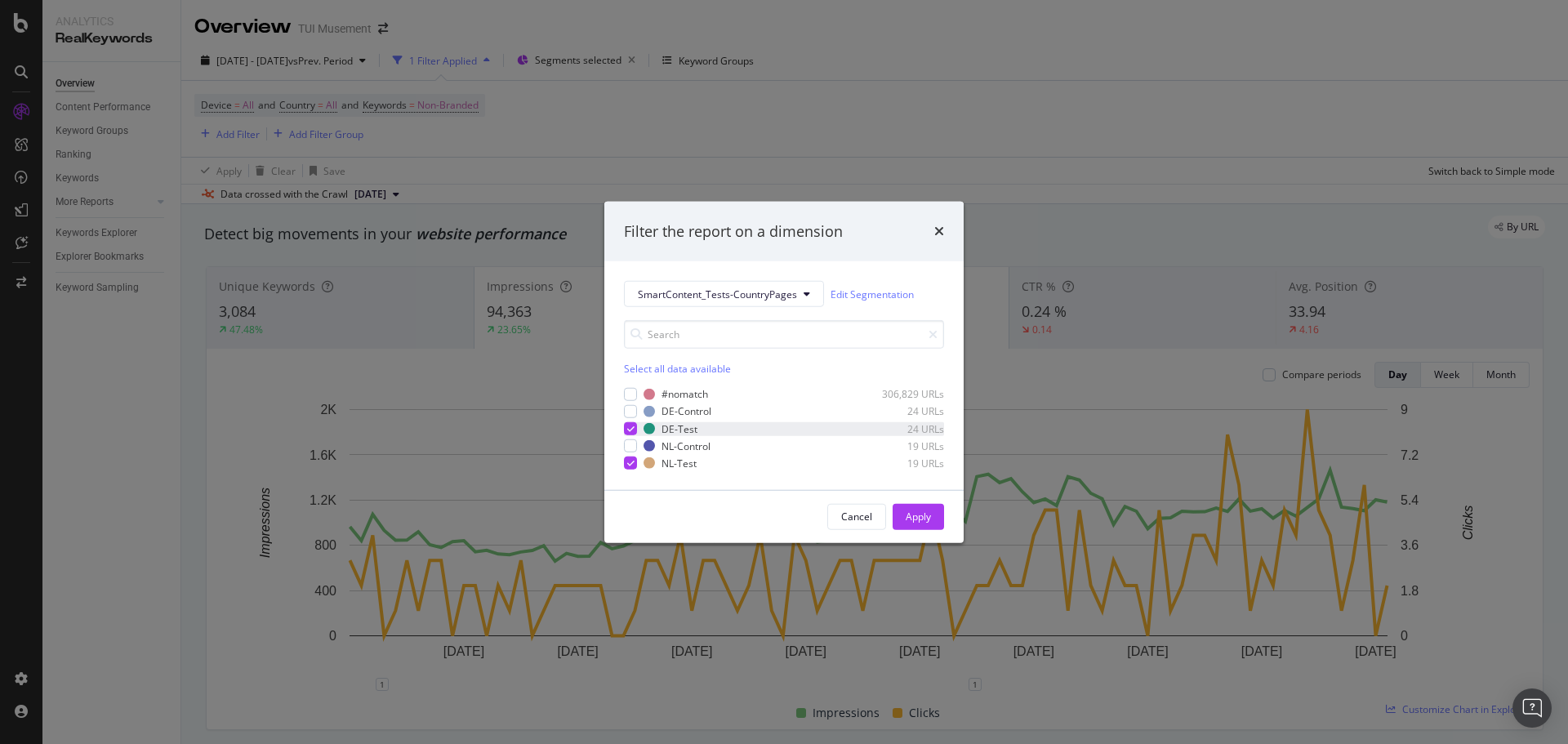
click at [631, 430] on icon "modal" at bounding box center [631, 429] width 8 height 8
click at [630, 466] on icon "modal" at bounding box center [631, 463] width 8 height 8
click at [631, 414] on div "modal" at bounding box center [631, 412] width 13 height 13
click at [634, 448] on div "modal" at bounding box center [631, 446] width 13 height 13
click at [916, 516] on div "Apply" at bounding box center [918, 516] width 25 height 14
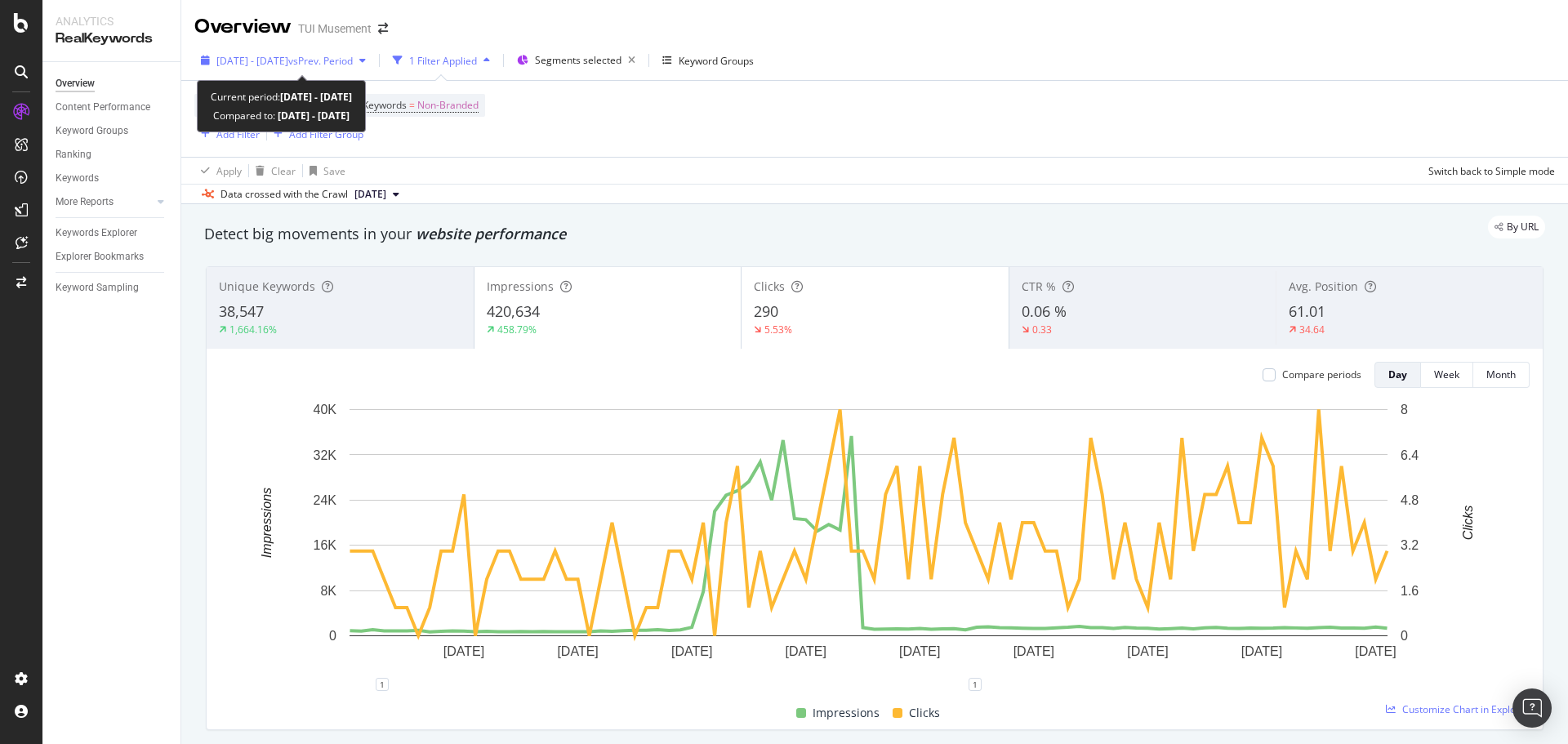
click at [288, 54] on span "2025 Jun. 7th - Sep. 6th" at bounding box center [251, 61] width 71 height 14
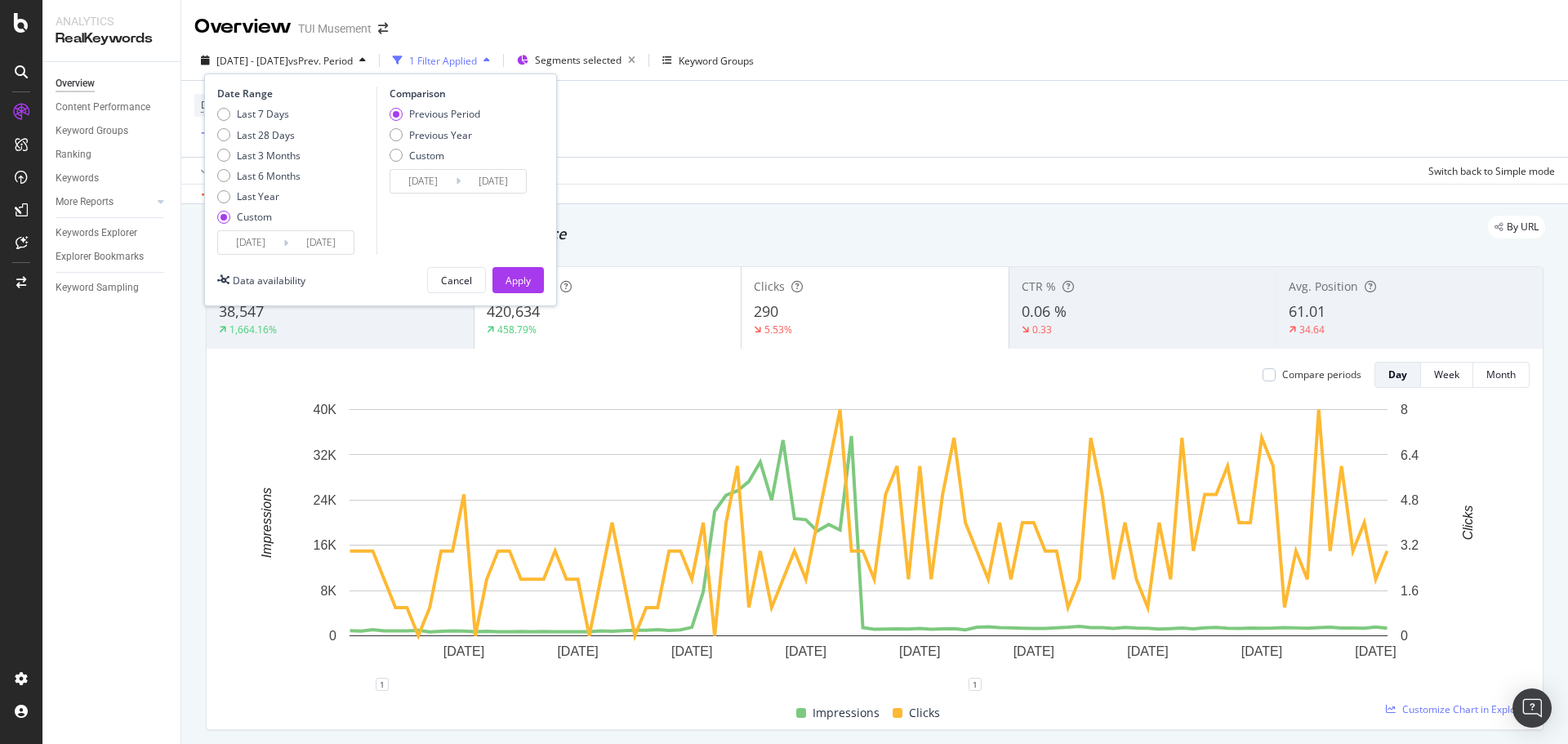
click at [938, 92] on div "Device = All and Country = All and Keywords = Non-Branded Add Filter Add Filter…" at bounding box center [874, 119] width 1360 height 76
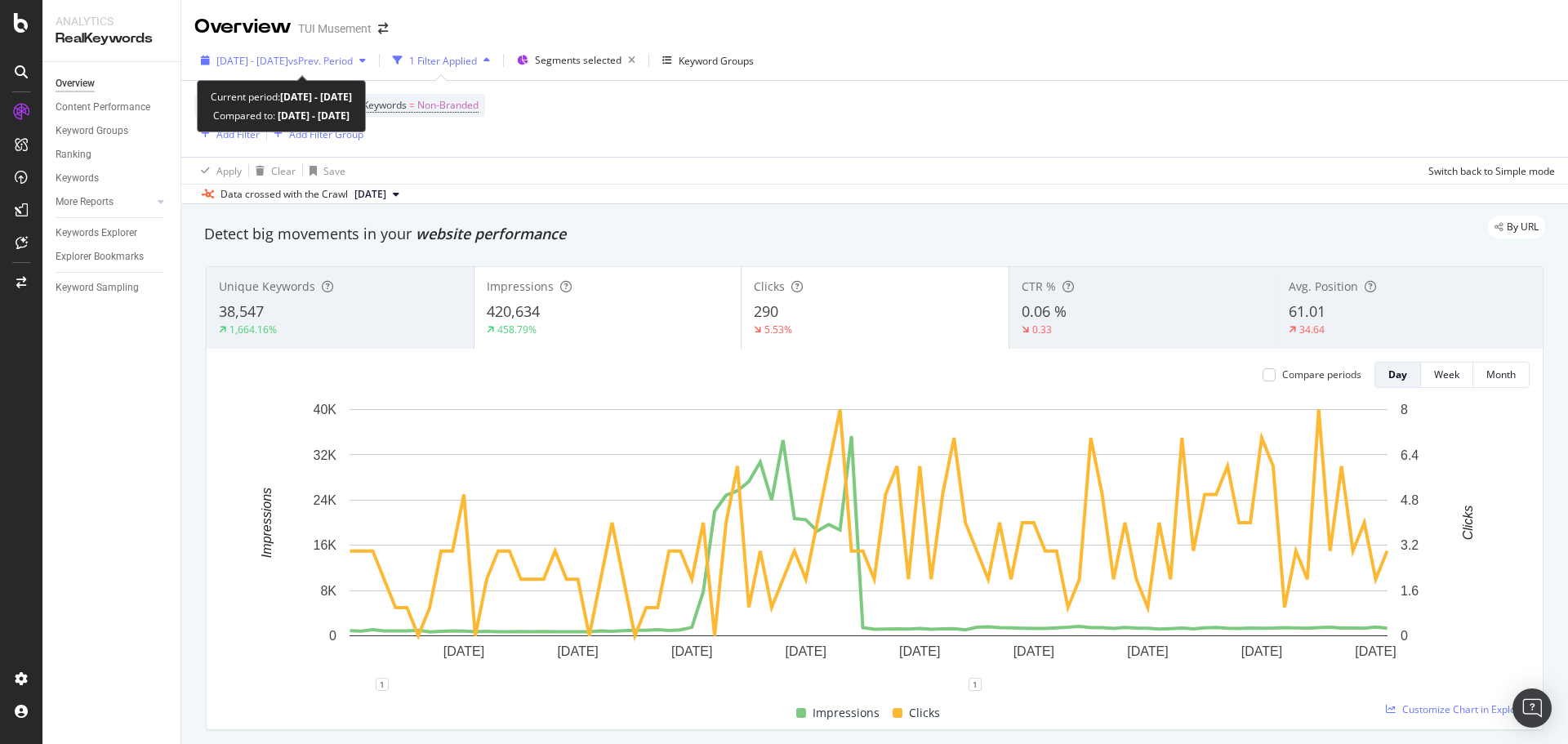
click at [335, 59] on span "vs Prev. Period" at bounding box center [320, 61] width 65 height 14
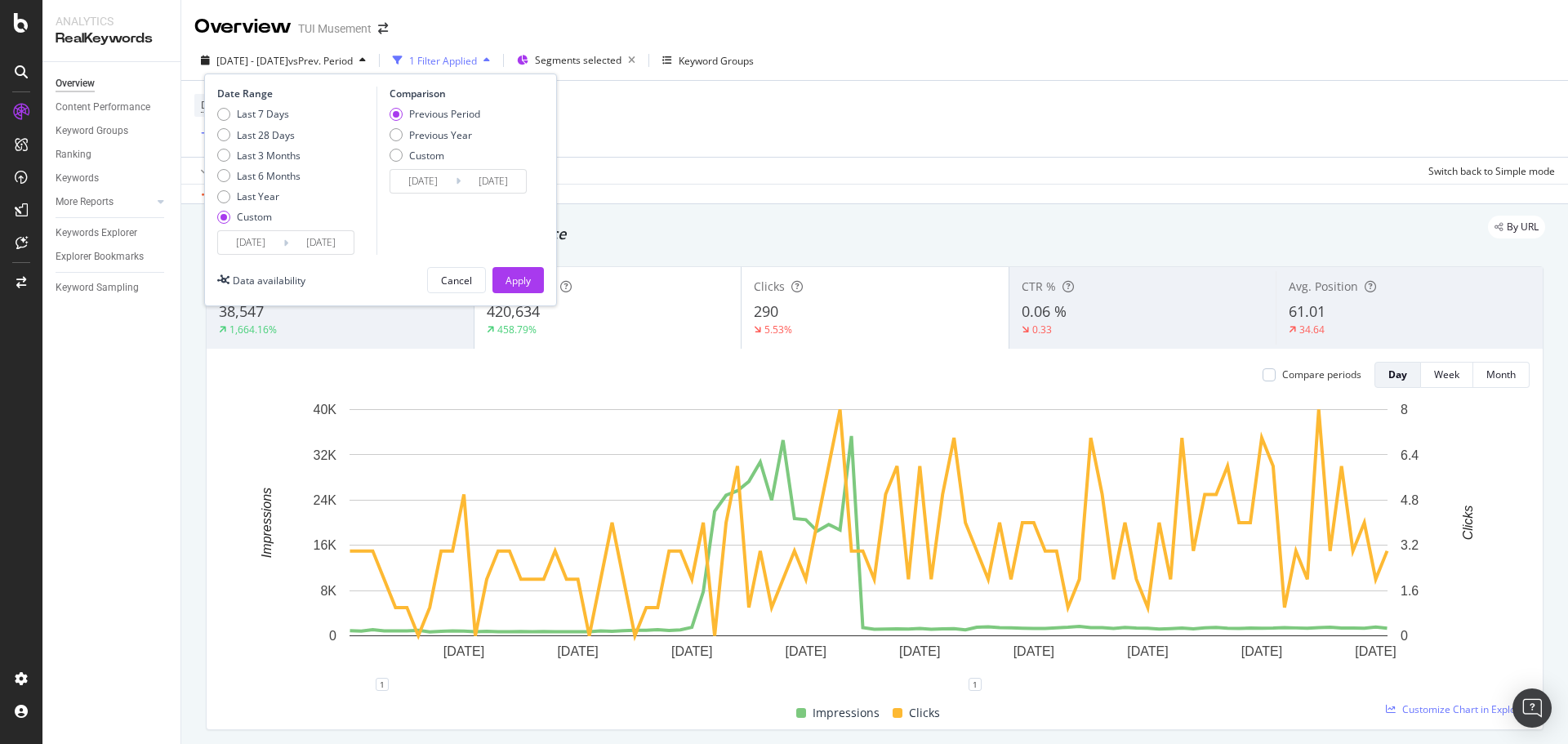
click at [251, 250] on input "2025/06/07" at bounding box center [251, 242] width 66 height 23
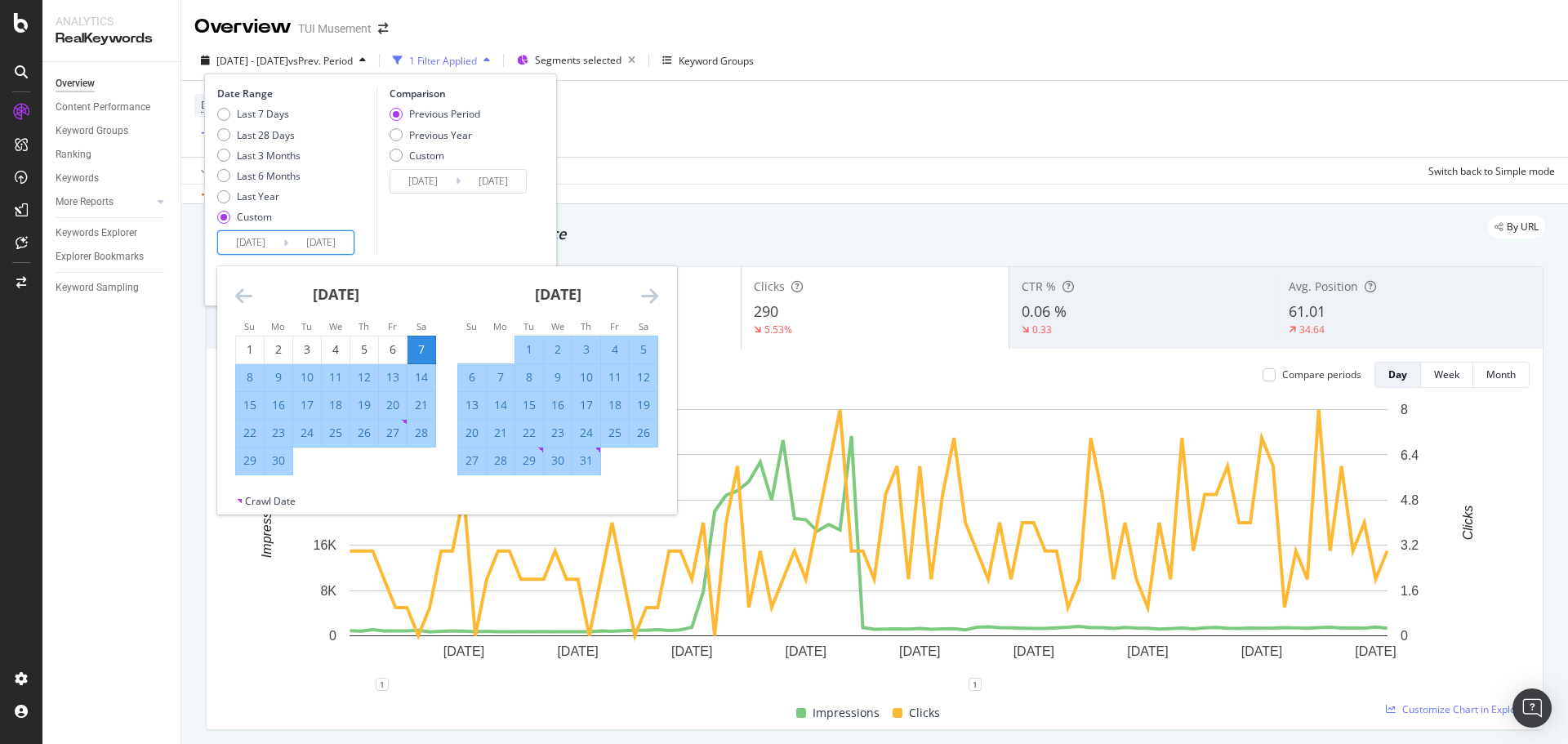
click at [649, 291] on icon "Move forward to switch to the next month." at bounding box center [649, 295] width 17 height 19
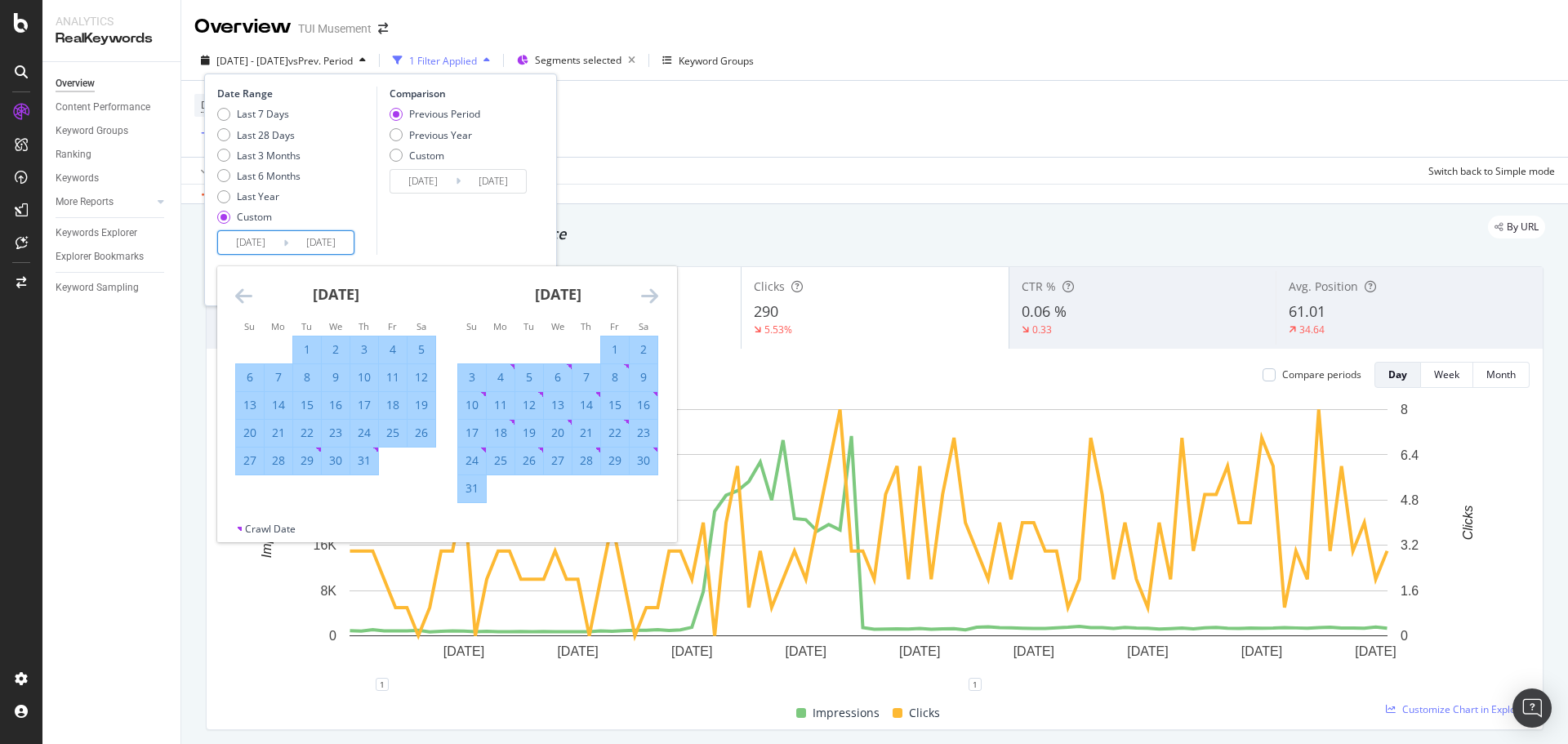
click at [620, 344] on div "1" at bounding box center [615, 349] width 28 height 16
type input "2025/08/01"
type input "2025/06/25"
type input "2025/07/31"
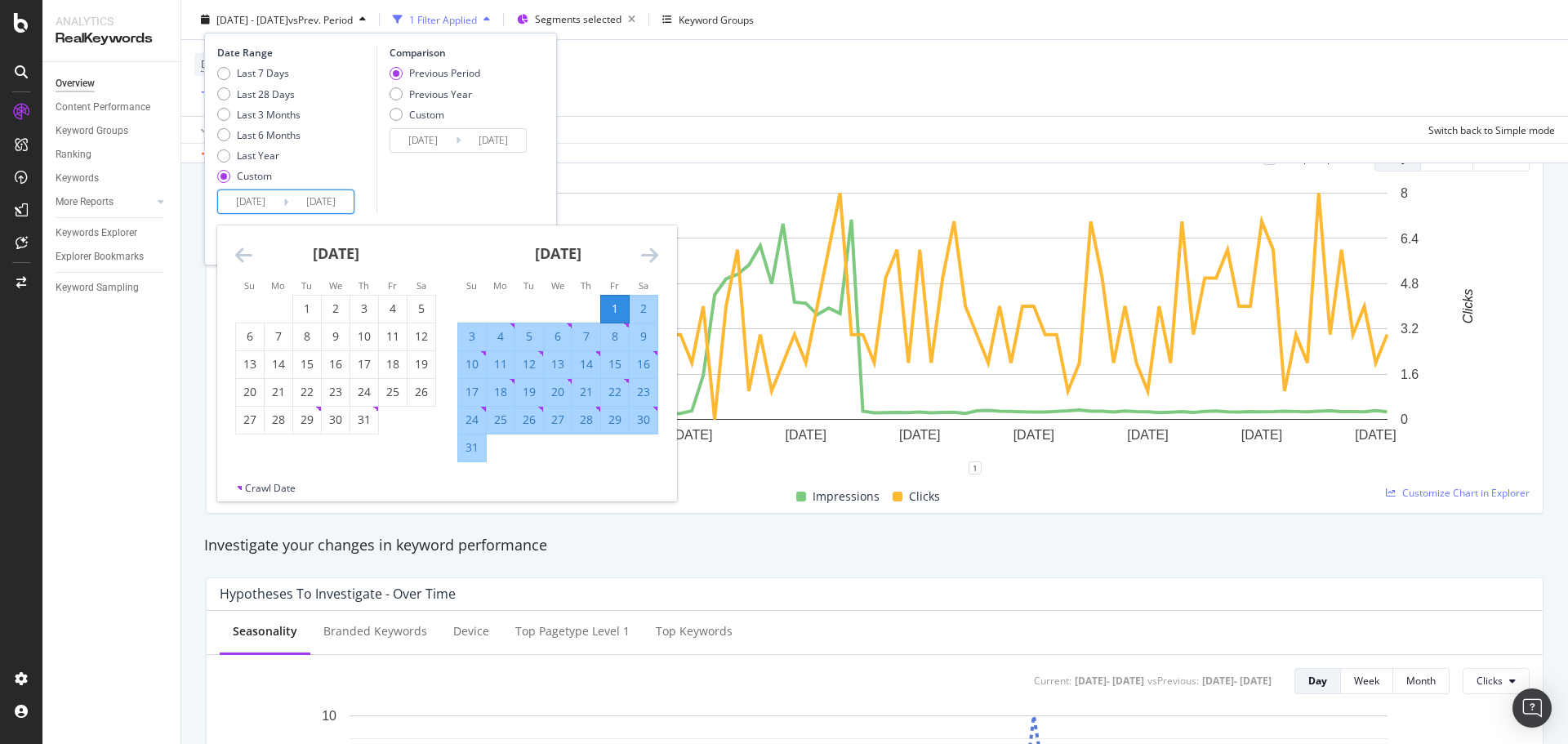
scroll to position [245, 0]
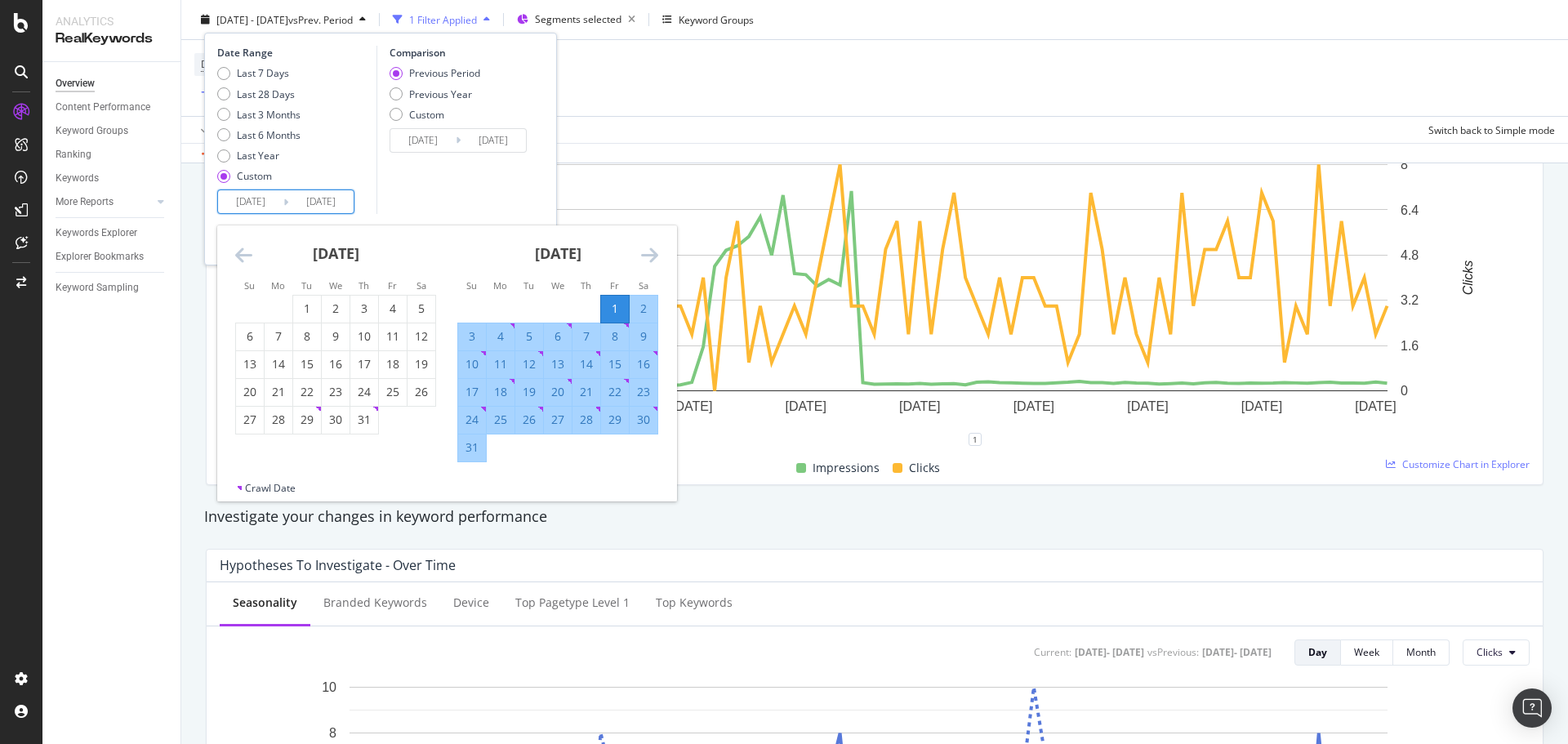
click at [656, 256] on icon "Move forward to switch to the next month." at bounding box center [649, 254] width 17 height 19
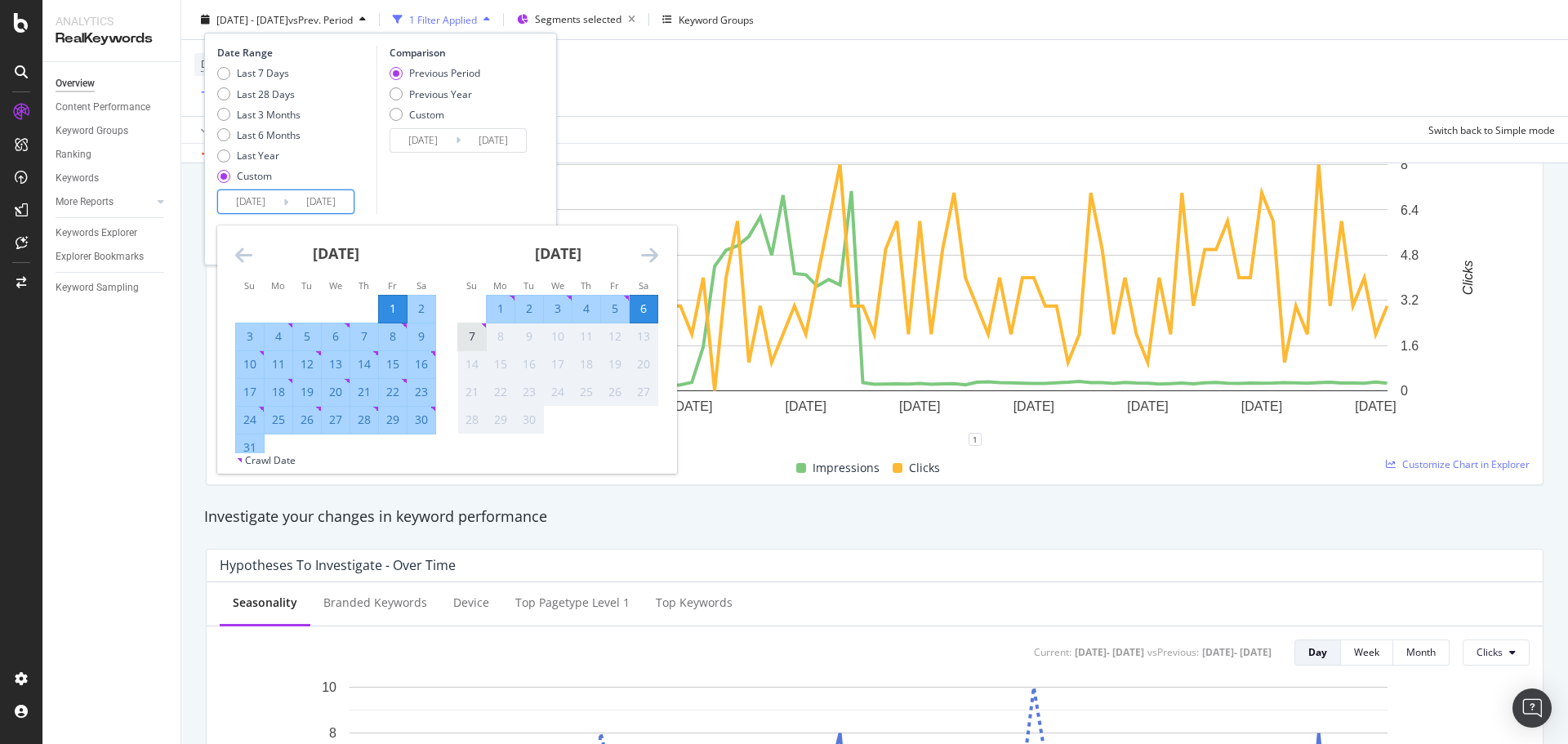
click at [477, 338] on div "7" at bounding box center [472, 335] width 28 height 16
type input "2025/09/07"
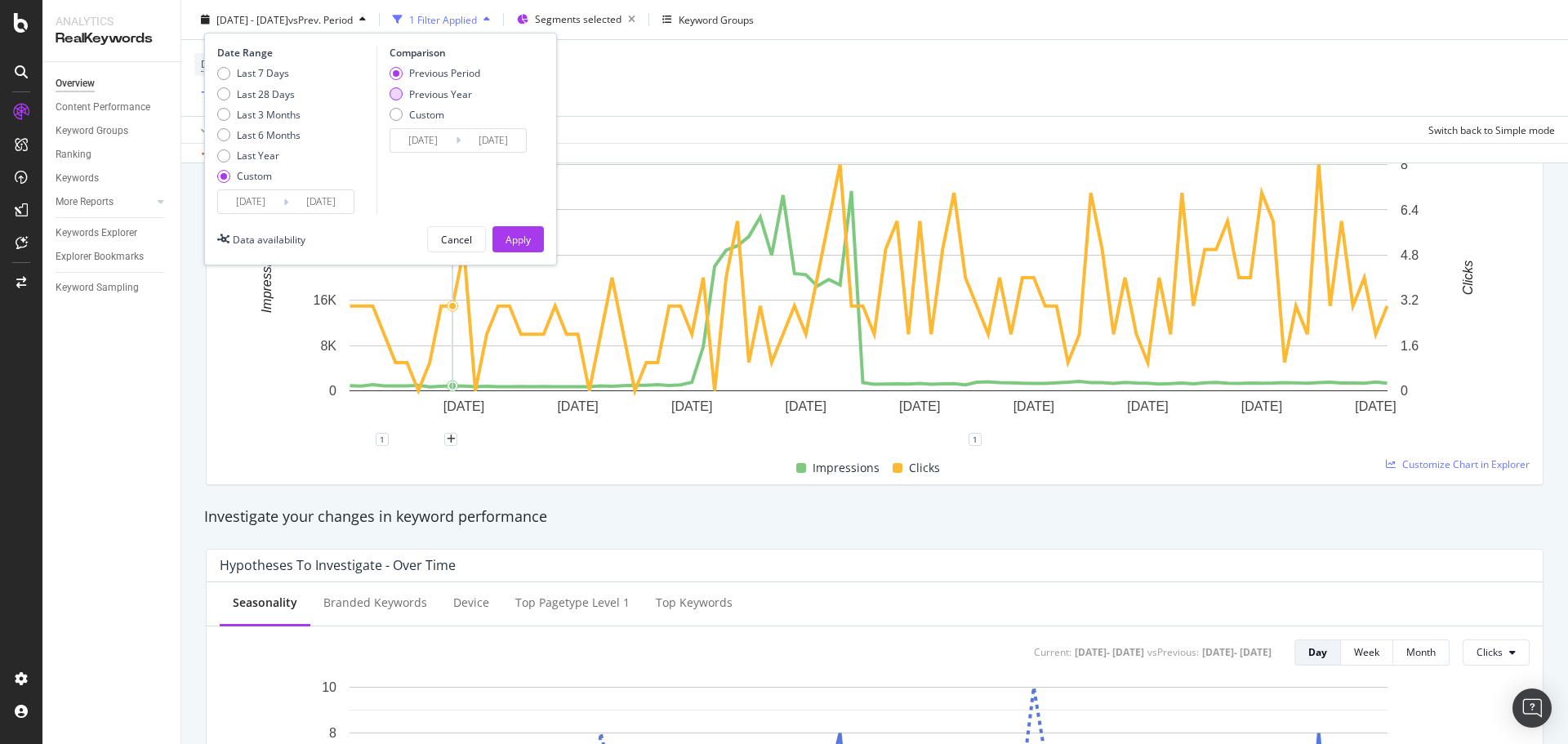
click at [445, 90] on div "Previous Year" at bounding box center [441, 93] width 63 height 14
type input "2024/08/02"
type input "2024/09/08"
click at [531, 241] on button "Apply" at bounding box center [518, 239] width 51 height 26
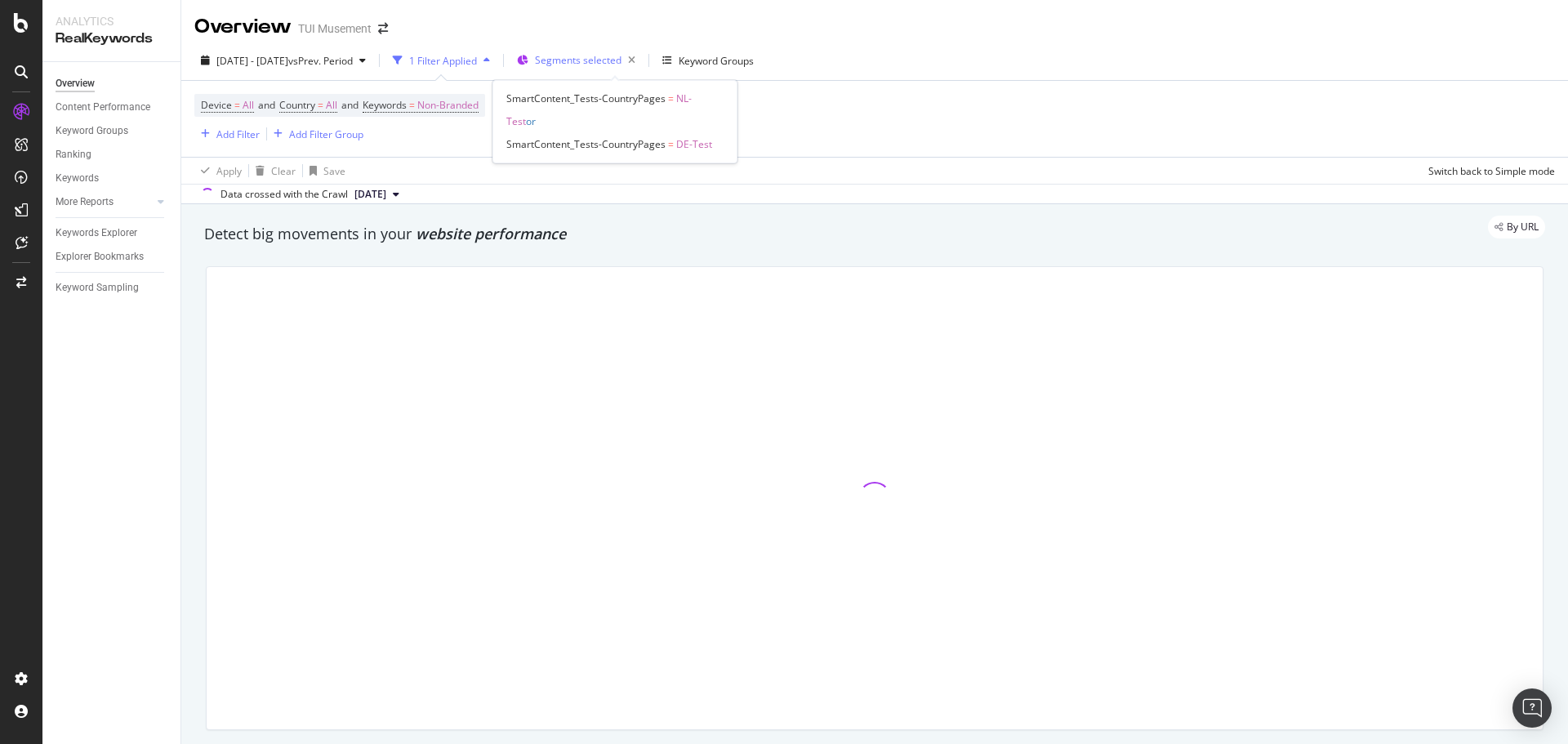
click at [621, 62] on span "Segments selected" at bounding box center [578, 60] width 87 height 14
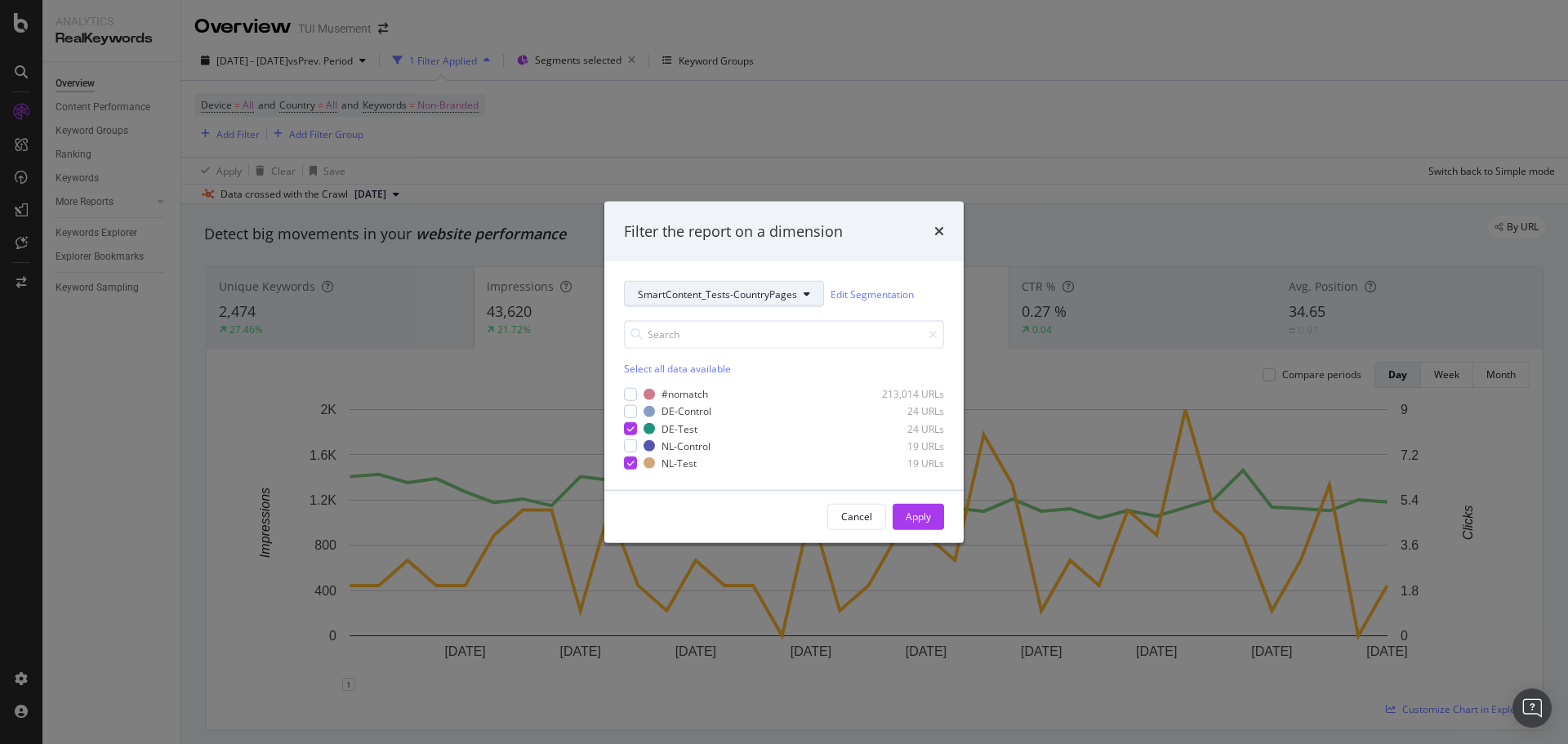
click at [710, 284] on button "SmartContent_Tests-CountryPages" at bounding box center [724, 293] width 200 height 26
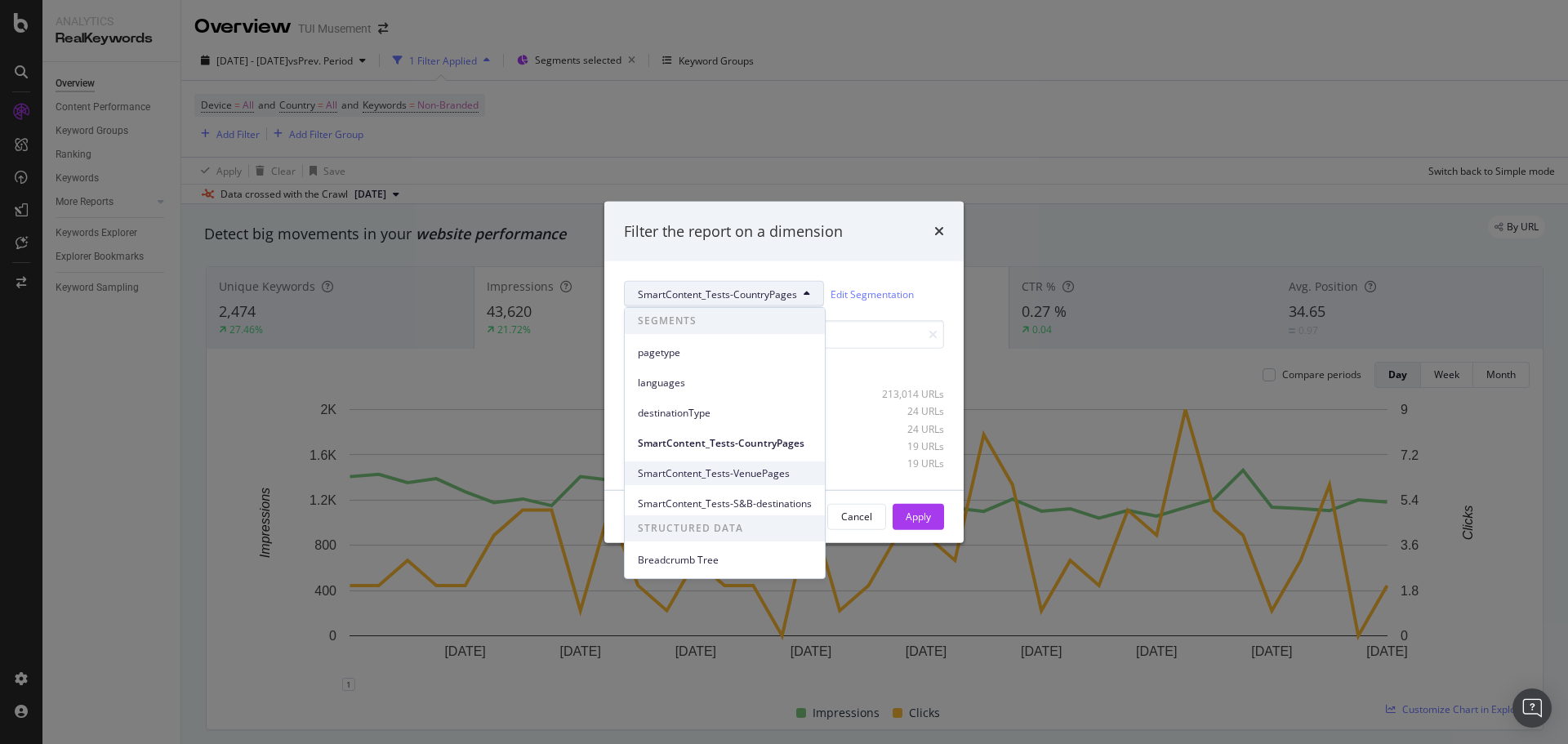
click at [782, 478] on span "SmartContent_Tests-VenuePages" at bounding box center [725, 473] width 174 height 14
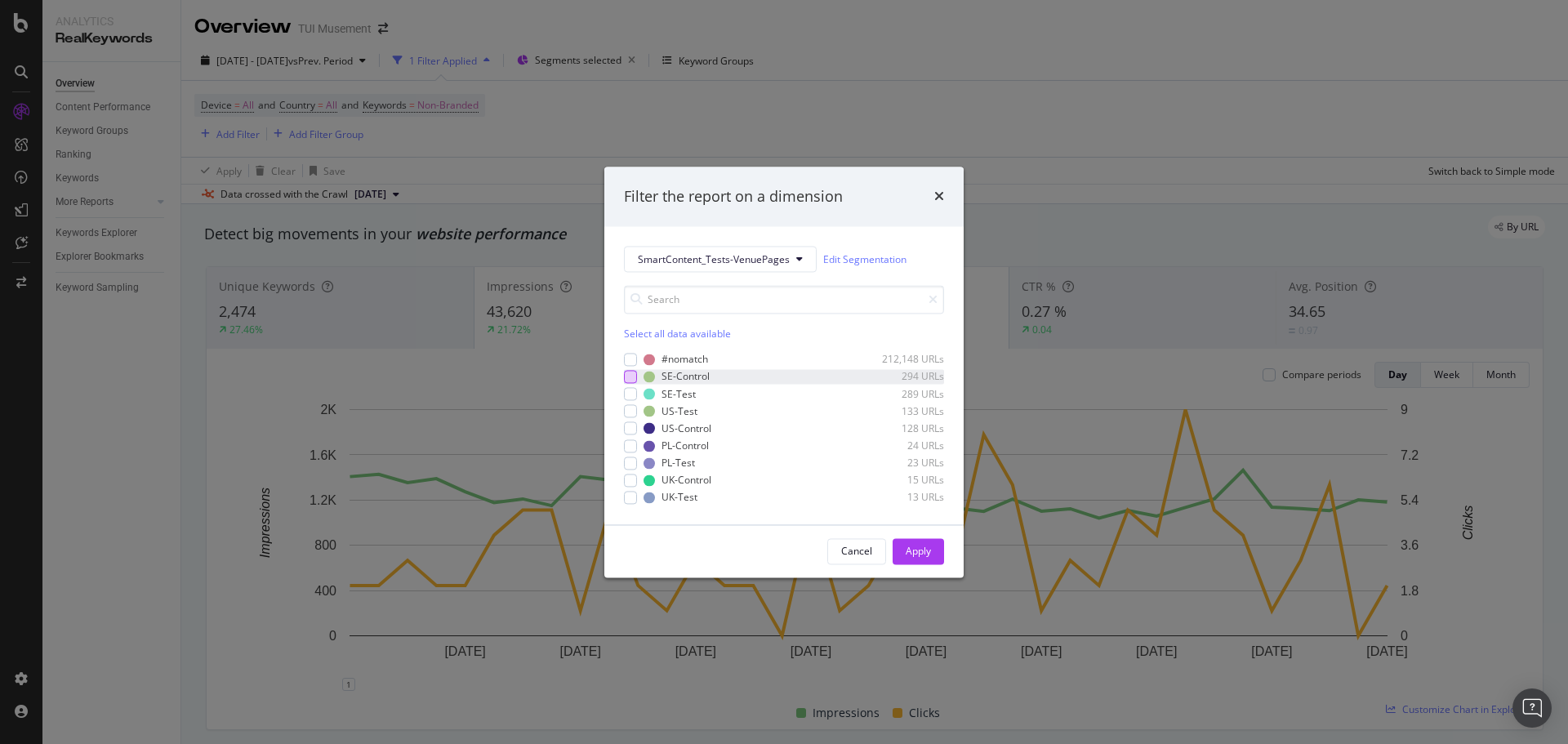
click at [629, 379] on div "modal" at bounding box center [631, 377] width 13 height 13
click at [629, 379] on icon "modal" at bounding box center [631, 377] width 8 height 8
click at [626, 392] on div "modal" at bounding box center [631, 394] width 13 height 13
click at [630, 413] on div "modal" at bounding box center [631, 412] width 13 height 13
click at [631, 461] on div "modal" at bounding box center [631, 463] width 13 height 13
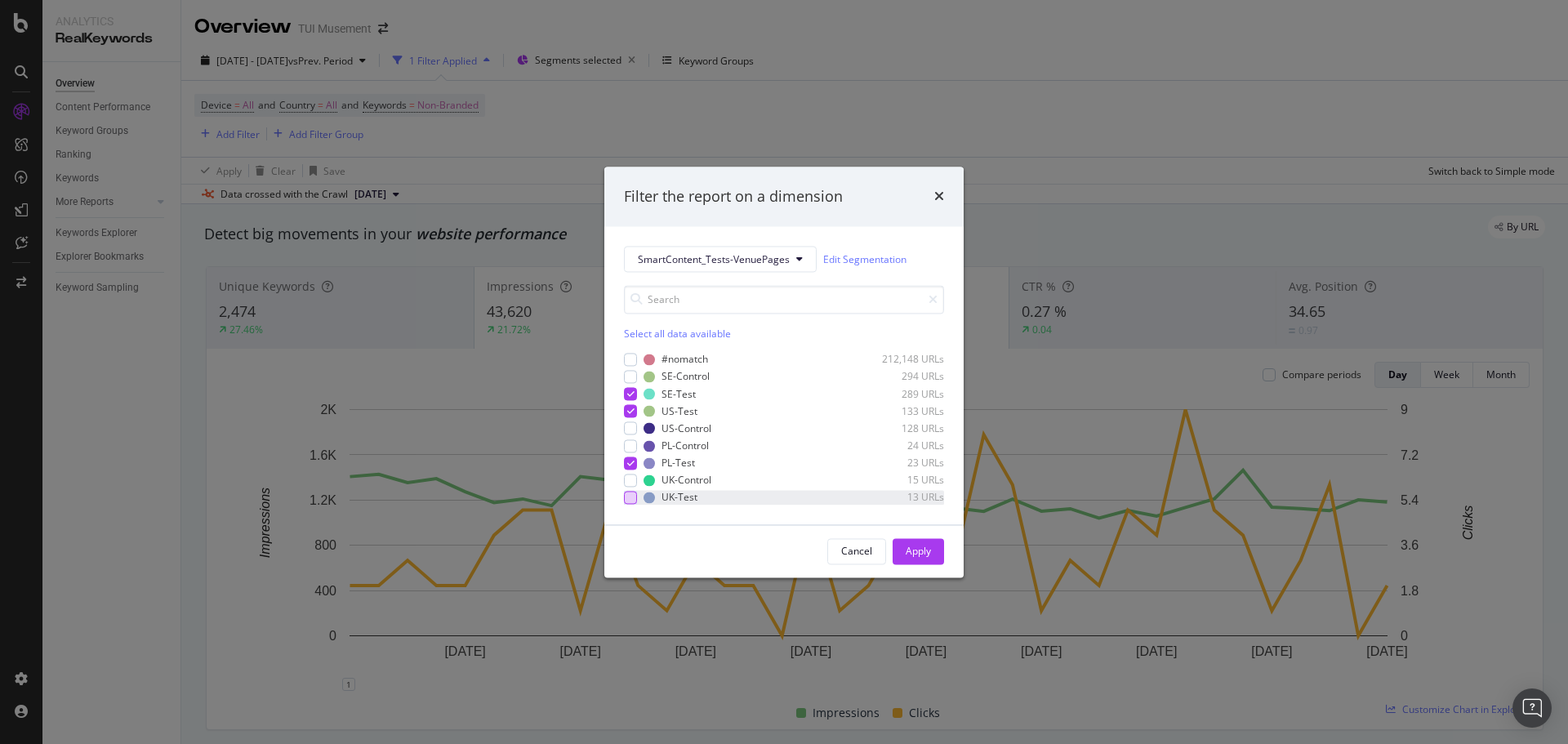
click at [628, 496] on div "modal" at bounding box center [631, 498] width 13 height 13
click at [904, 549] on button "Apply" at bounding box center [918, 551] width 51 height 26
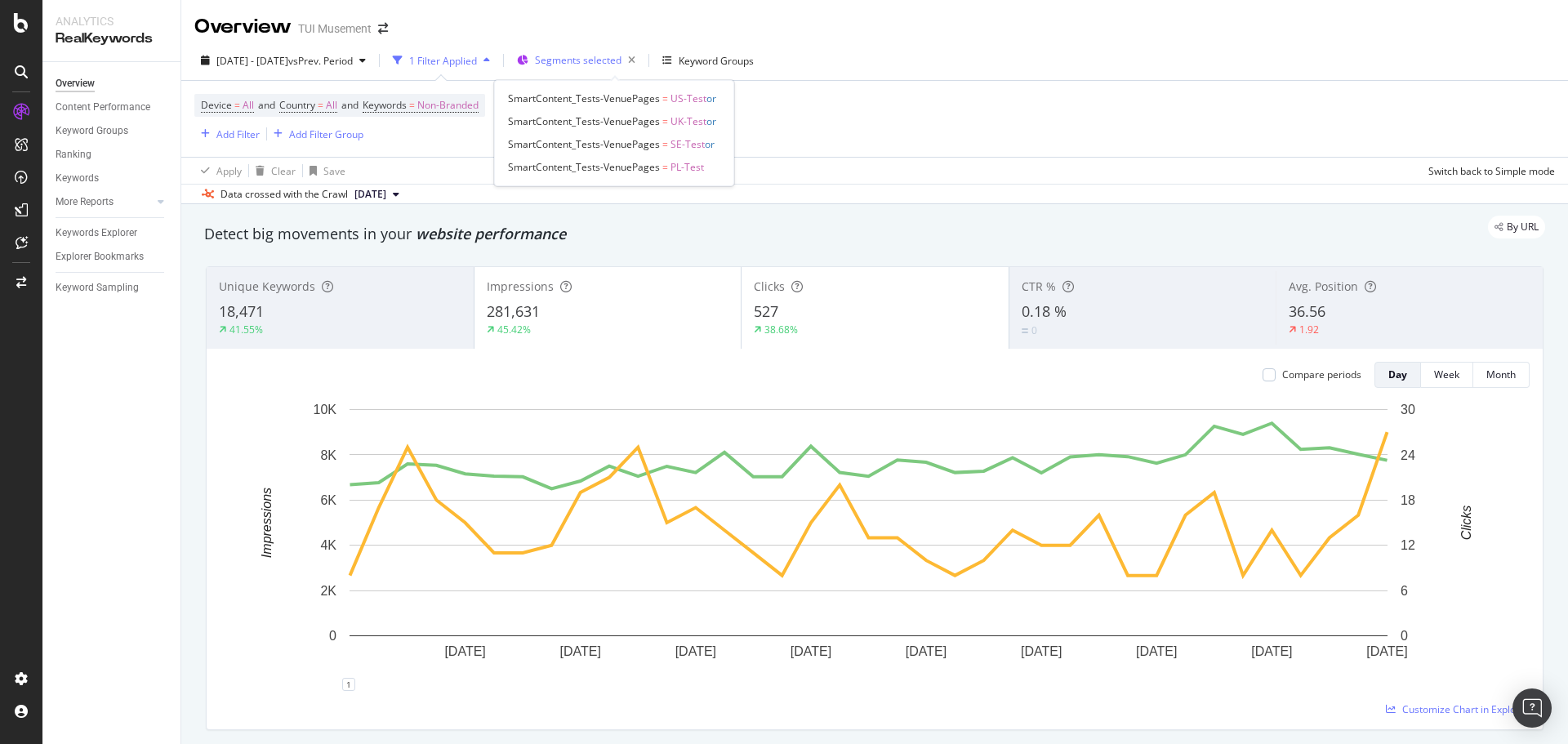
click at [614, 58] on span "Segments selected" at bounding box center [578, 60] width 87 height 14
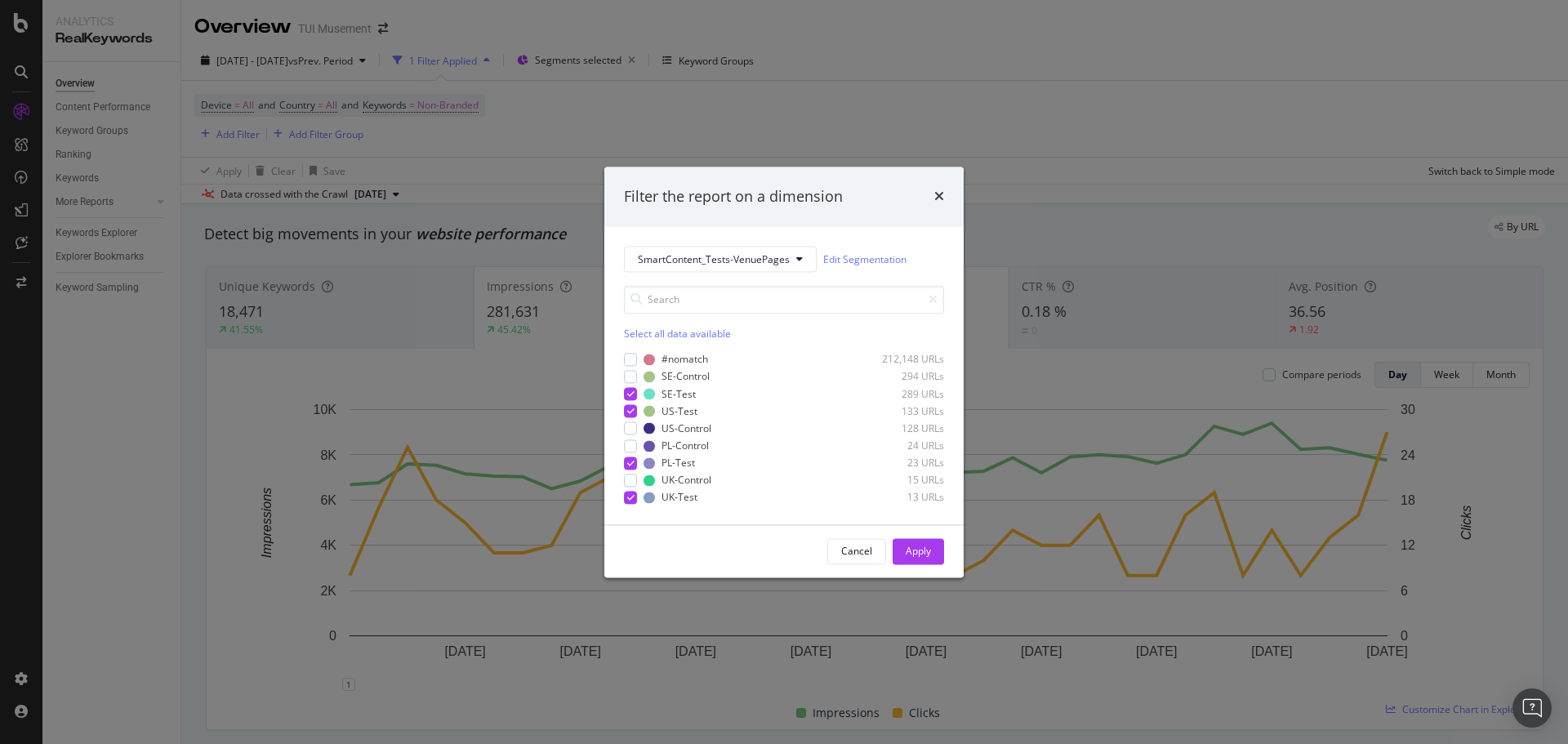
click at [641, 331] on div "Select all data available" at bounding box center [784, 334] width 320 height 14
click at [643, 330] on div "Unselect all data available" at bounding box center [784, 334] width 320 height 14
click at [631, 376] on div "modal" at bounding box center [631, 377] width 13 height 13
click at [634, 429] on div "modal" at bounding box center [631, 429] width 13 height 13
click at [632, 445] on div "modal" at bounding box center [631, 446] width 13 height 13
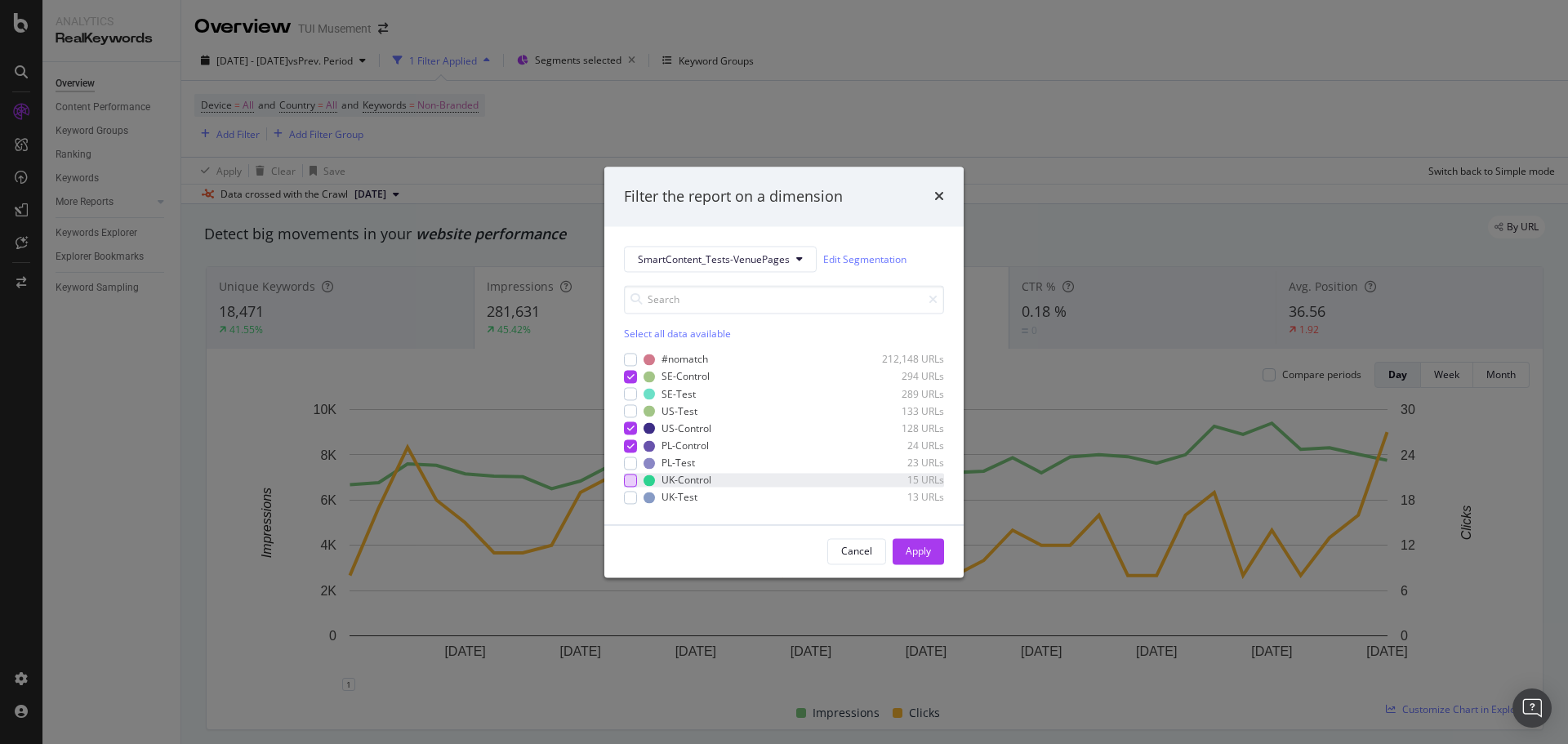
click at [629, 483] on div "modal" at bounding box center [631, 480] width 13 height 13
click at [935, 552] on button "Apply" at bounding box center [918, 551] width 51 height 26
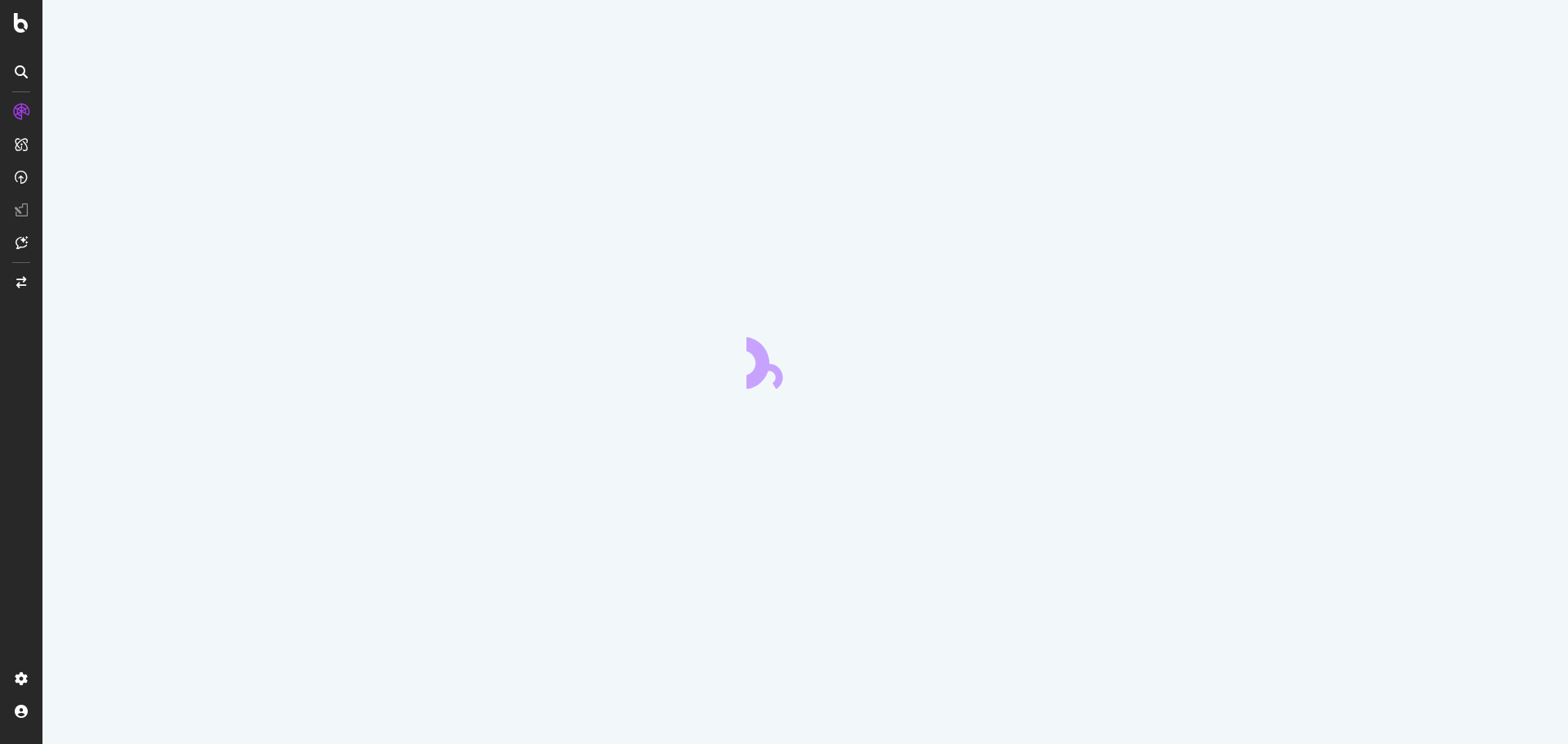
drag, startPoint x: 0, startPoint y: 0, endPoint x: 1425, endPoint y: 92, distance: 1428.0
click at [1425, 92] on div at bounding box center [805, 372] width 1525 height 744
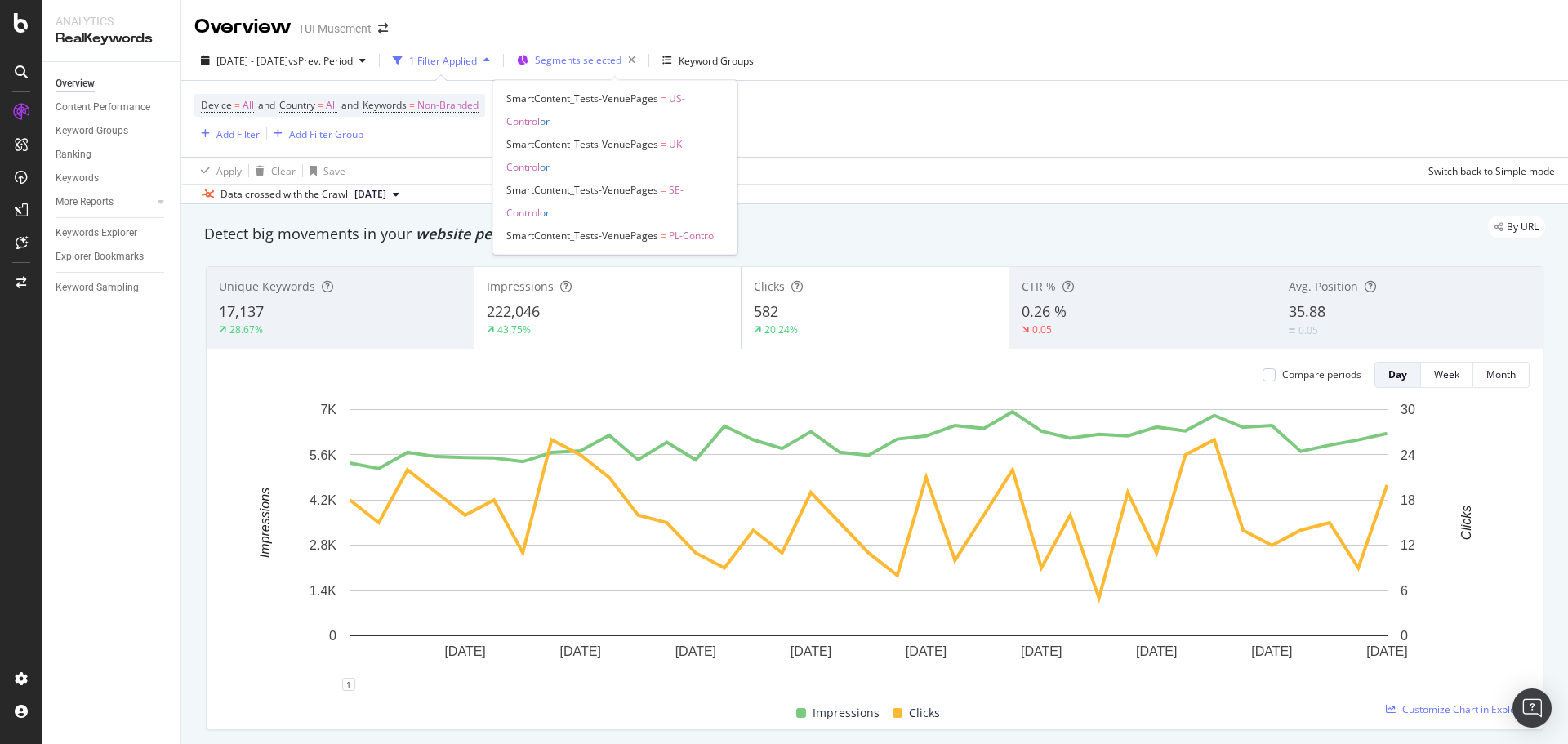
click at [611, 57] on span "Segments selected" at bounding box center [578, 60] width 87 height 14
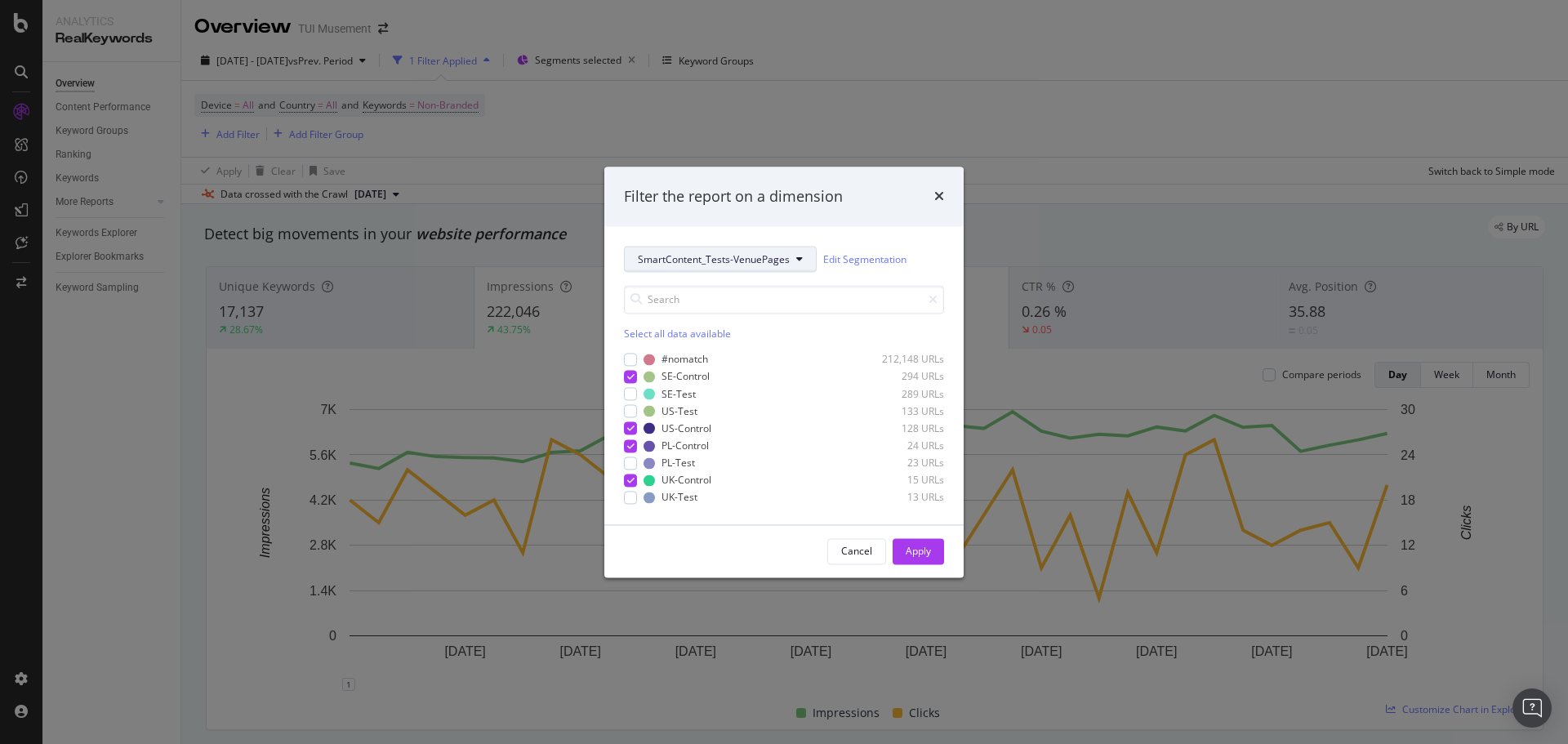
click at [731, 266] on span "SmartContent_Tests-VenuePages" at bounding box center [714, 259] width 152 height 14
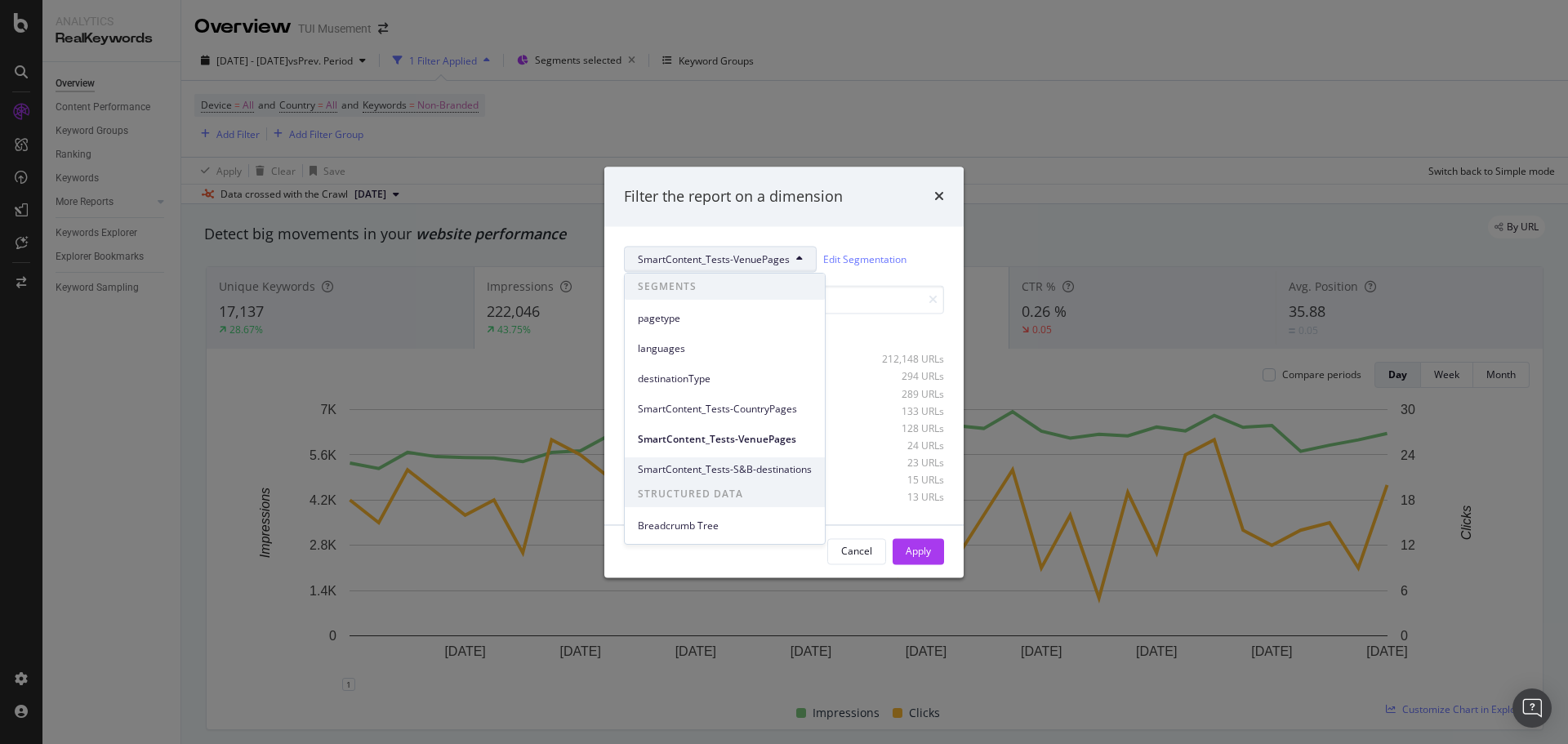
click at [792, 469] on span "SmartContent_Tests-S&B-destinations" at bounding box center [725, 469] width 174 height 14
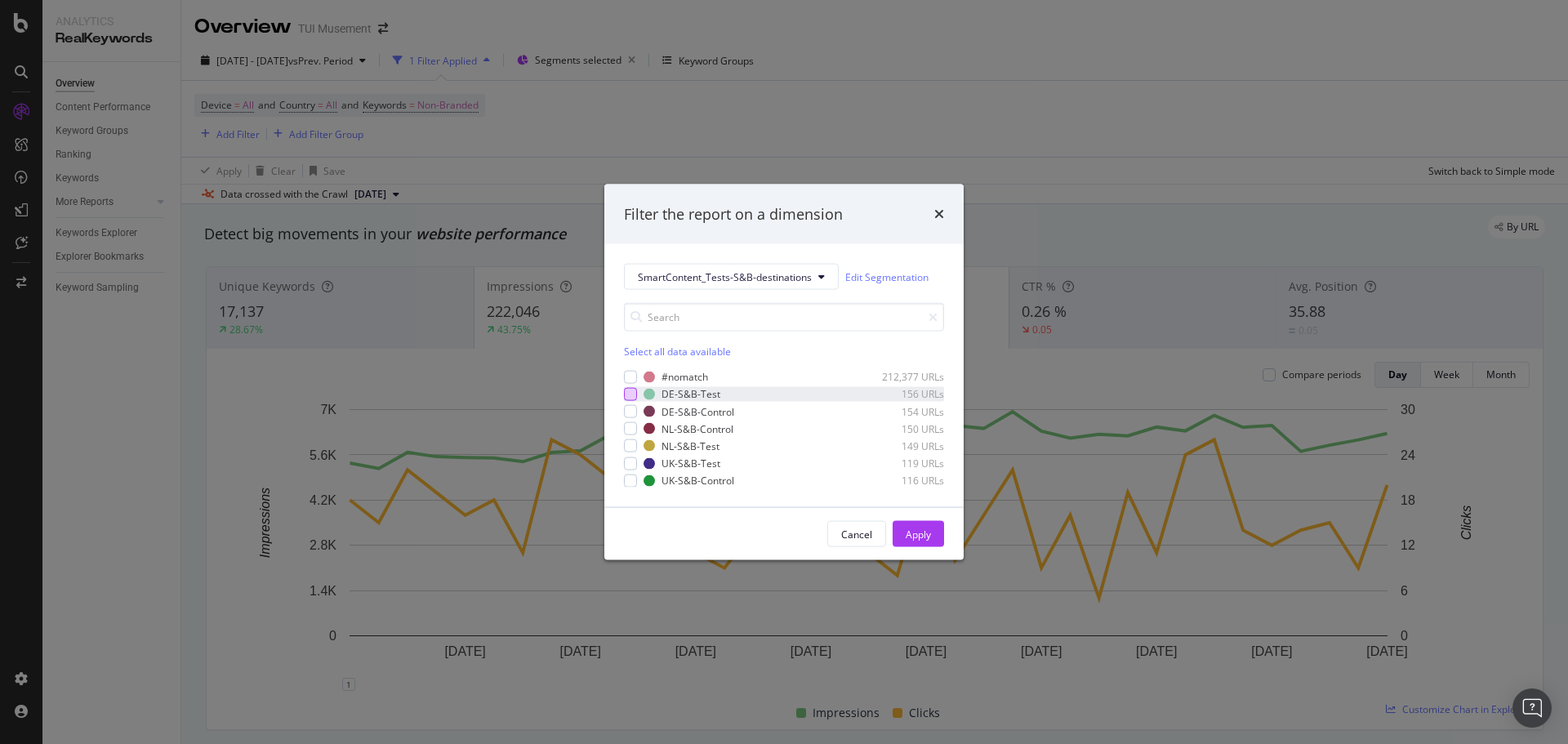
click at [634, 393] on div "modal" at bounding box center [631, 394] width 13 height 13
click at [631, 445] on div "modal" at bounding box center [631, 446] width 13 height 13
click at [631, 462] on div "modal" at bounding box center [631, 463] width 13 height 13
click at [912, 535] on div "Apply" at bounding box center [918, 533] width 25 height 14
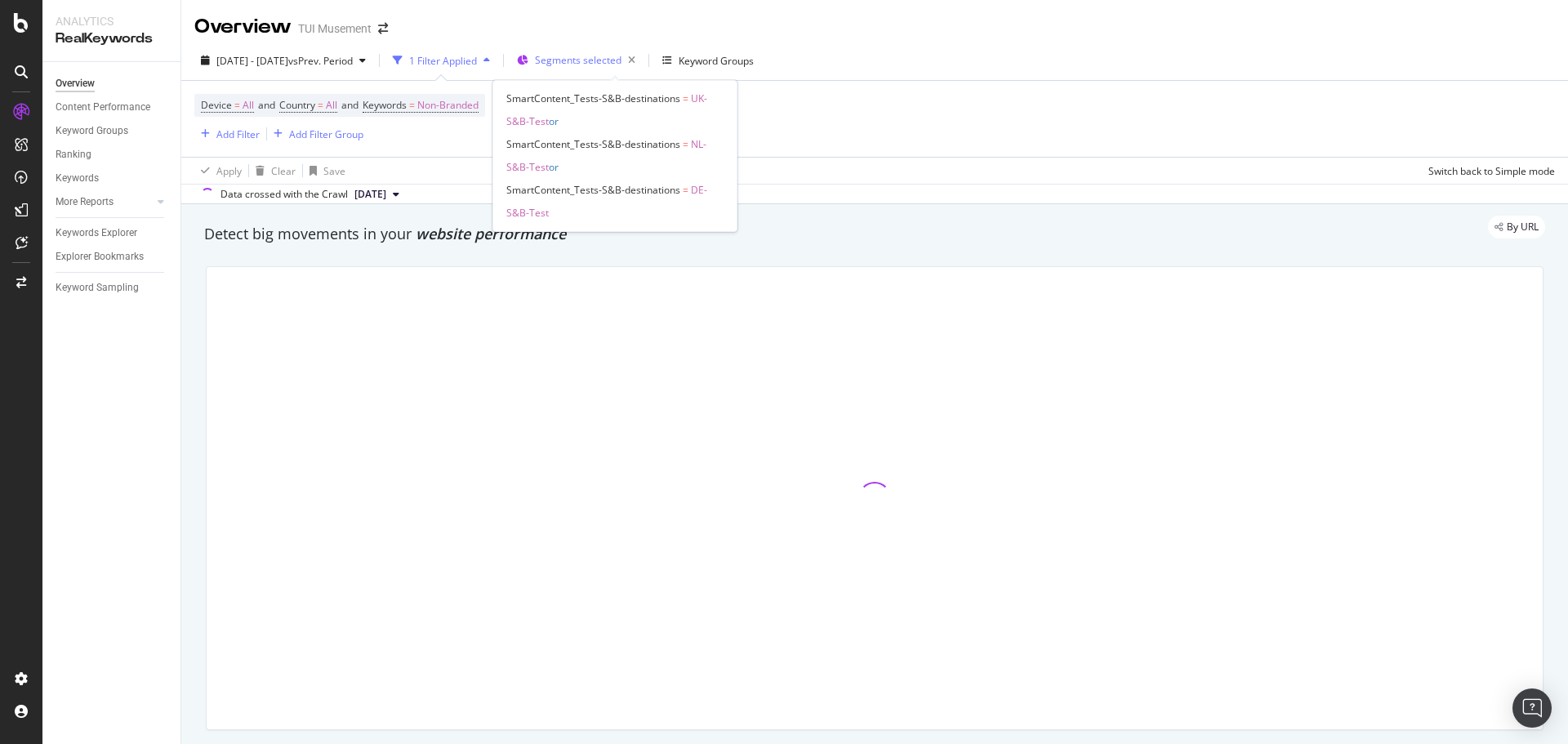
click at [610, 60] on span "Segments selected" at bounding box center [578, 60] width 87 height 14
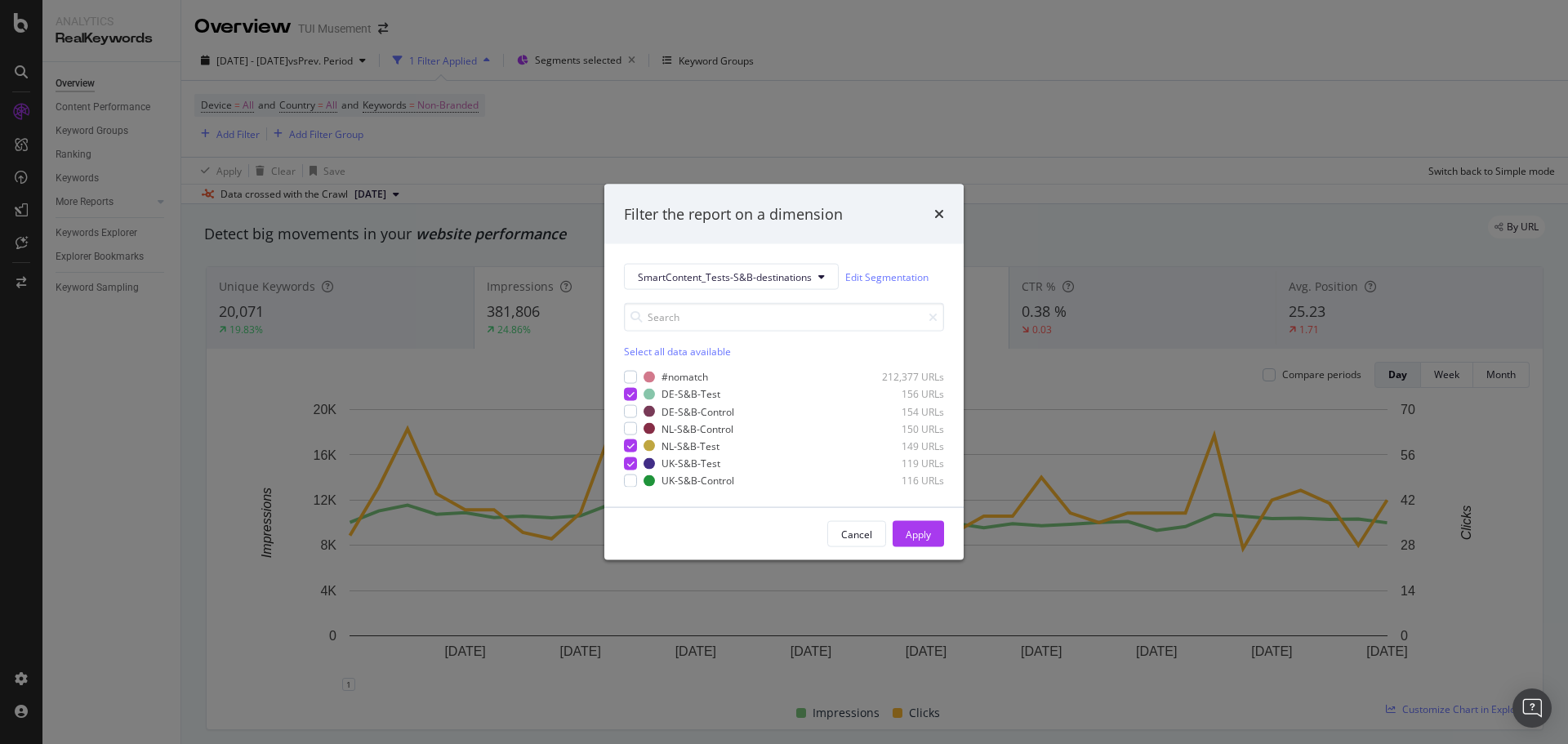
click at [641, 345] on div "Select all data available" at bounding box center [784, 351] width 320 height 14
click at [648, 346] on div "Unselect all data available" at bounding box center [784, 351] width 320 height 14
click at [631, 414] on div "modal" at bounding box center [631, 412] width 13 height 13
click at [634, 430] on div "modal" at bounding box center [631, 429] width 13 height 13
click at [633, 478] on div "modal" at bounding box center [631, 480] width 13 height 13
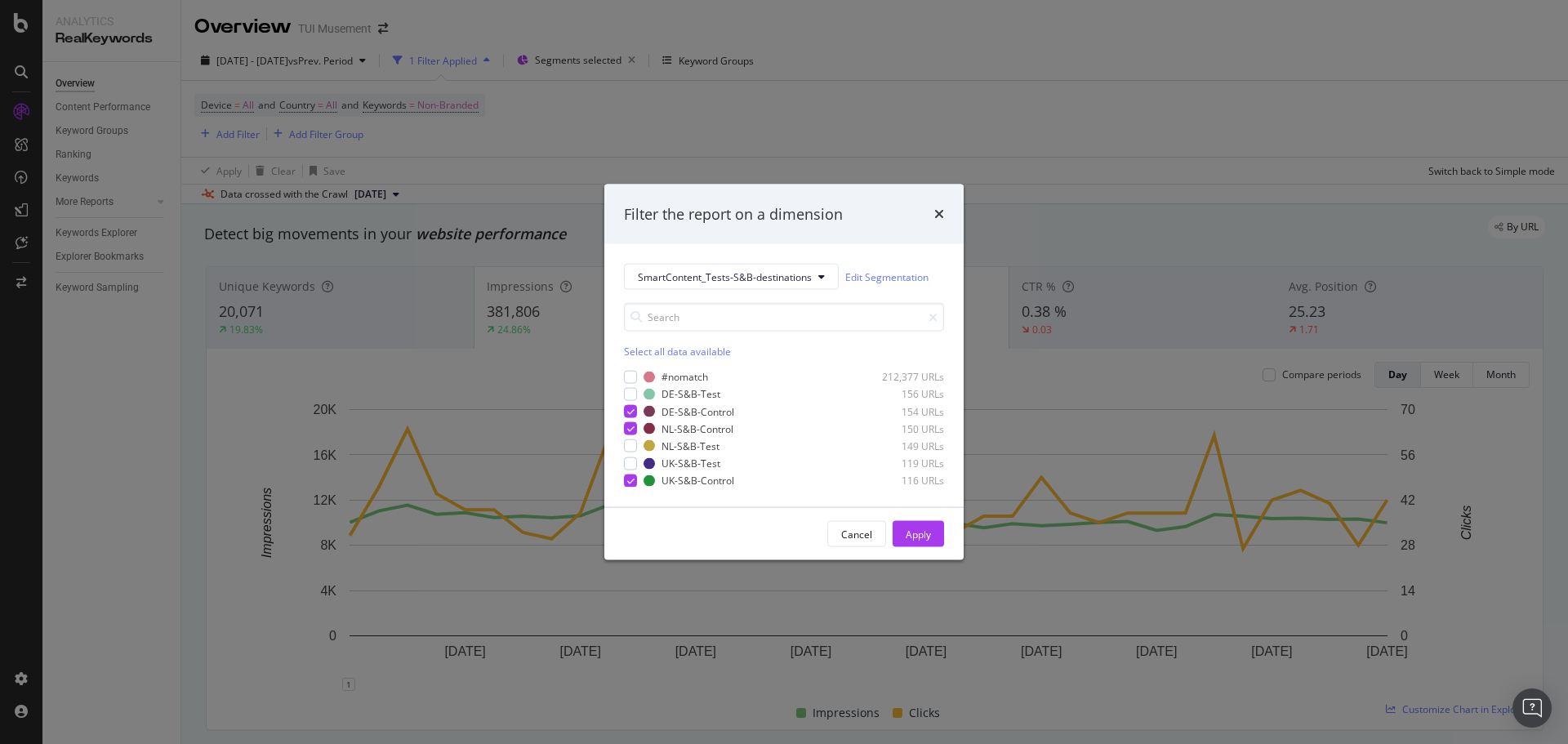
click at [921, 520] on div "Cancel Apply" at bounding box center [784, 534] width 359 height 52
click at [932, 537] on button "Apply" at bounding box center [918, 534] width 51 height 26
